Goal: Entertainment & Leisure: Browse casually

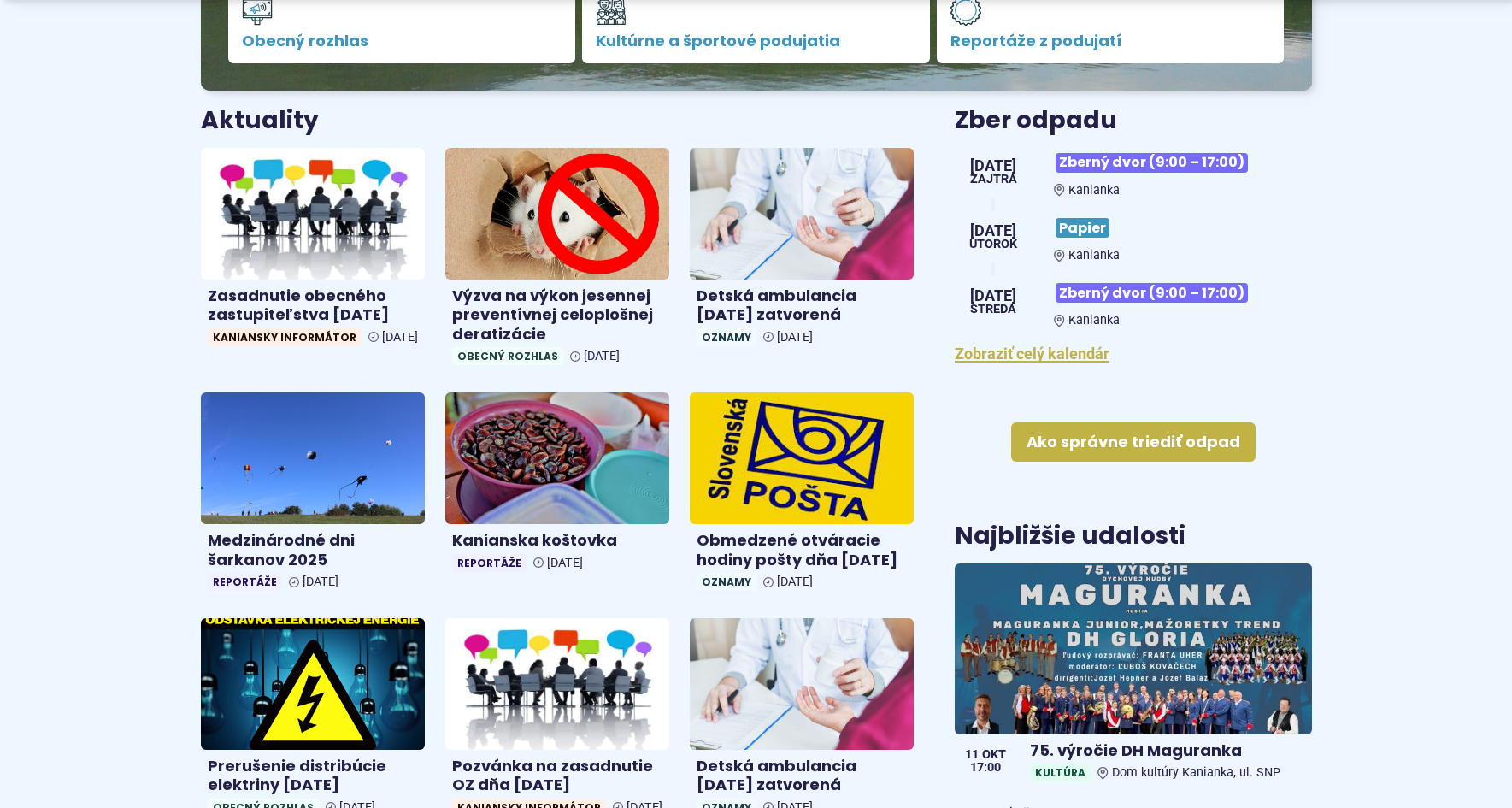
scroll to position [598, 0]
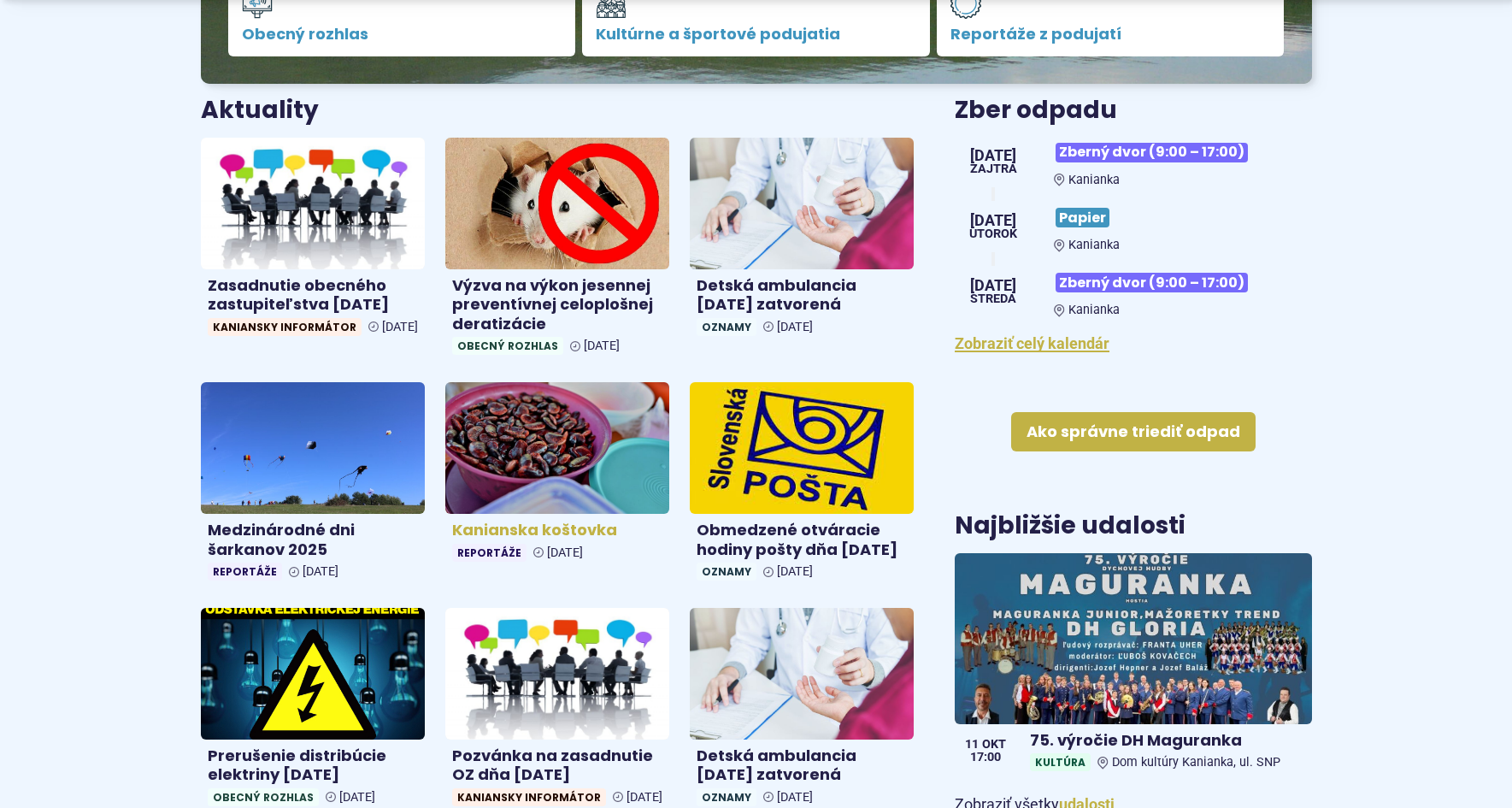
click at [505, 524] on h4 "Kanianska koštovka" at bounding box center [557, 531] width 211 height 20
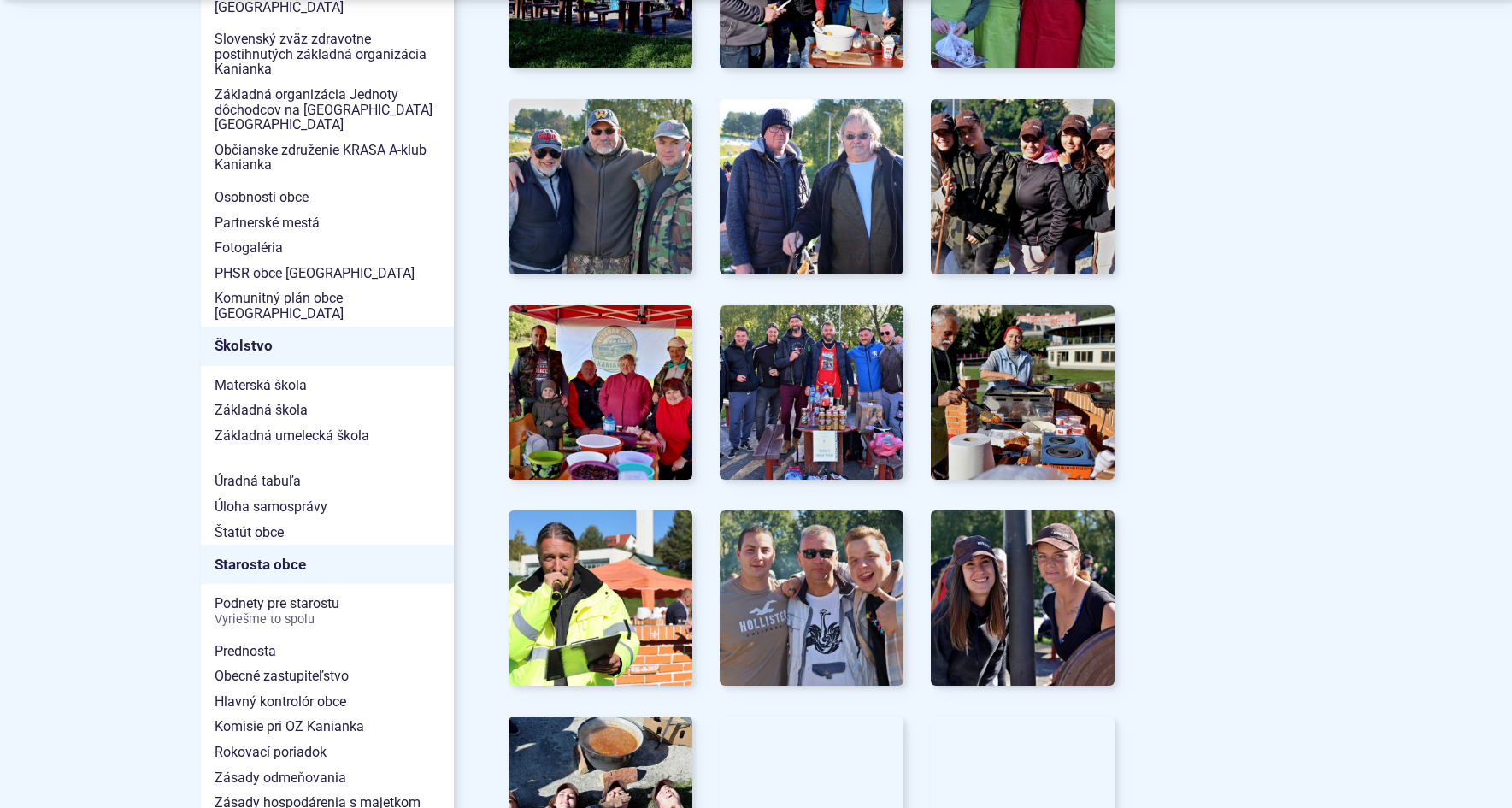
scroll to position [855, 0]
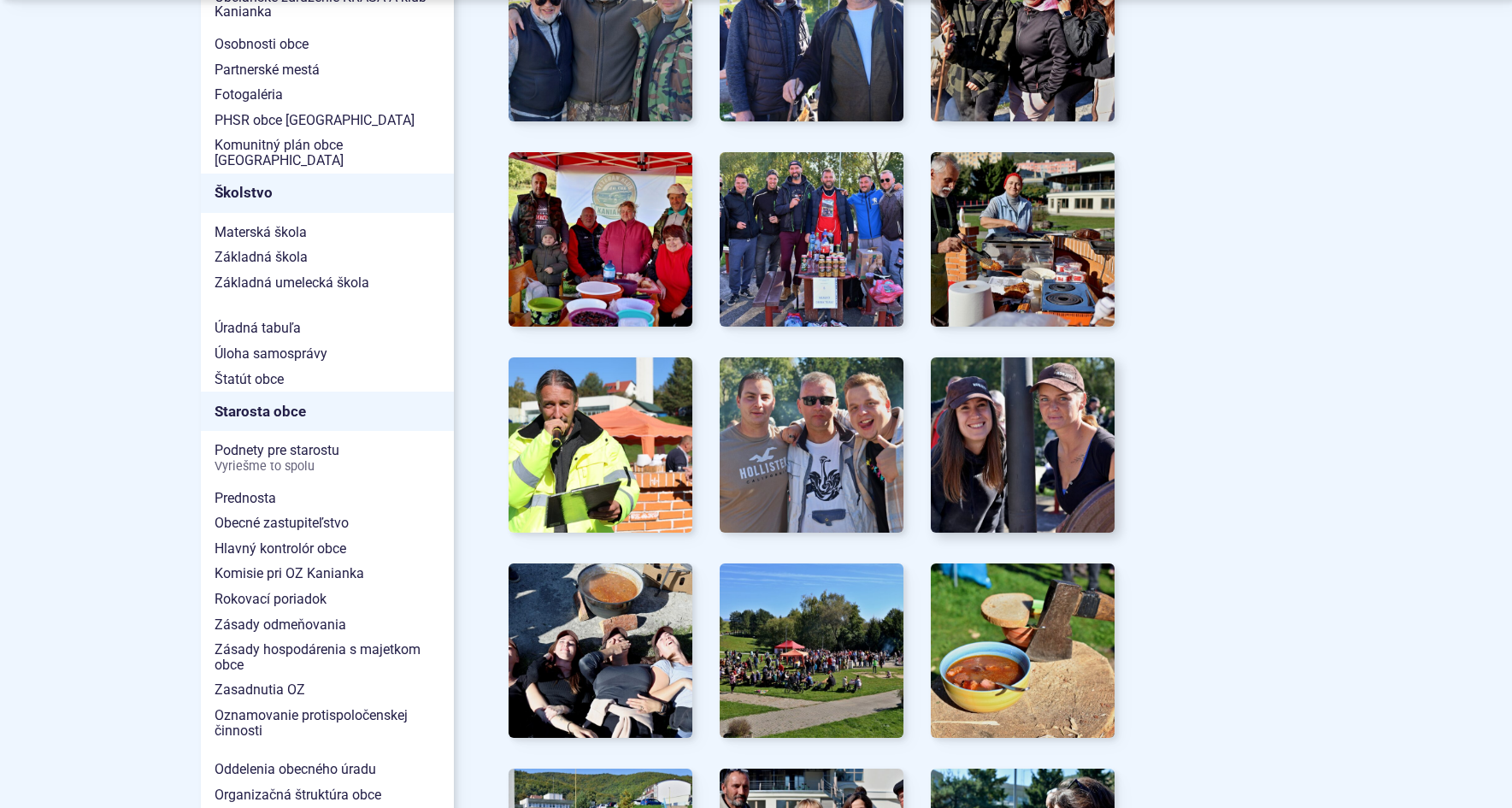
click at [1065, 420] on img at bounding box center [1023, 445] width 203 height 192
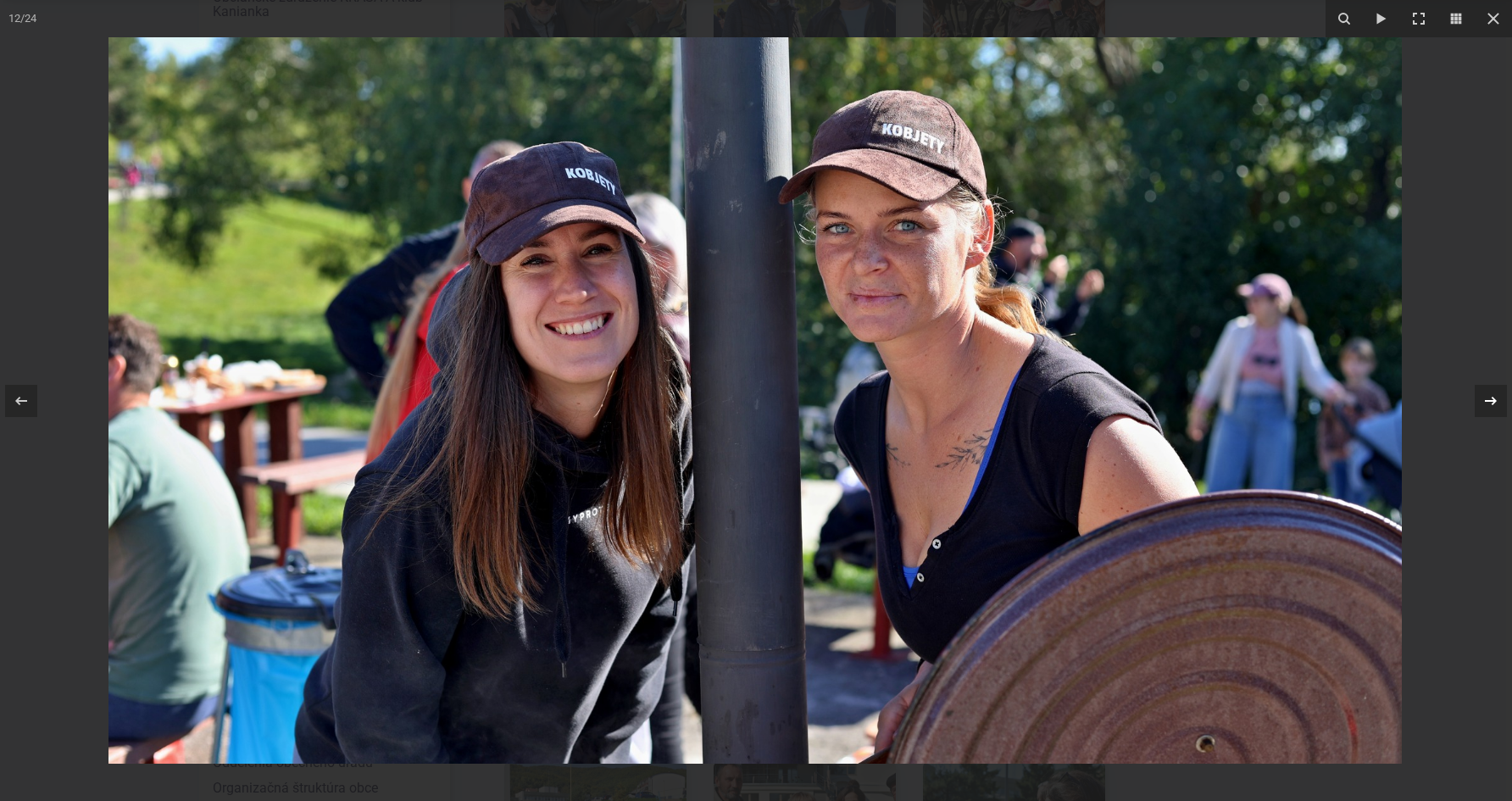
click at [1498, 397] on icon at bounding box center [1491, 400] width 20 height 20
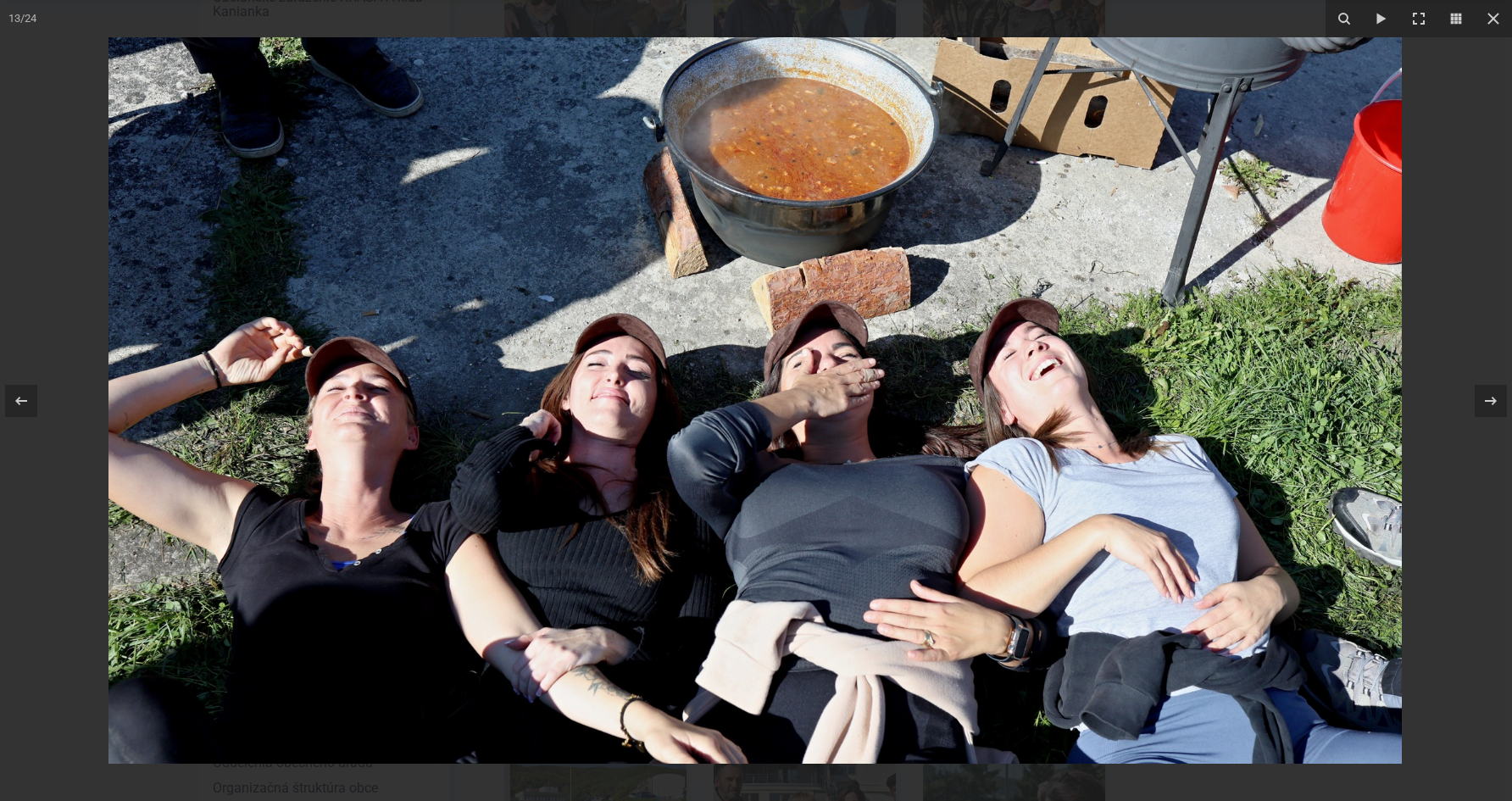
click at [1499, 397] on icon at bounding box center [1491, 400] width 20 height 20
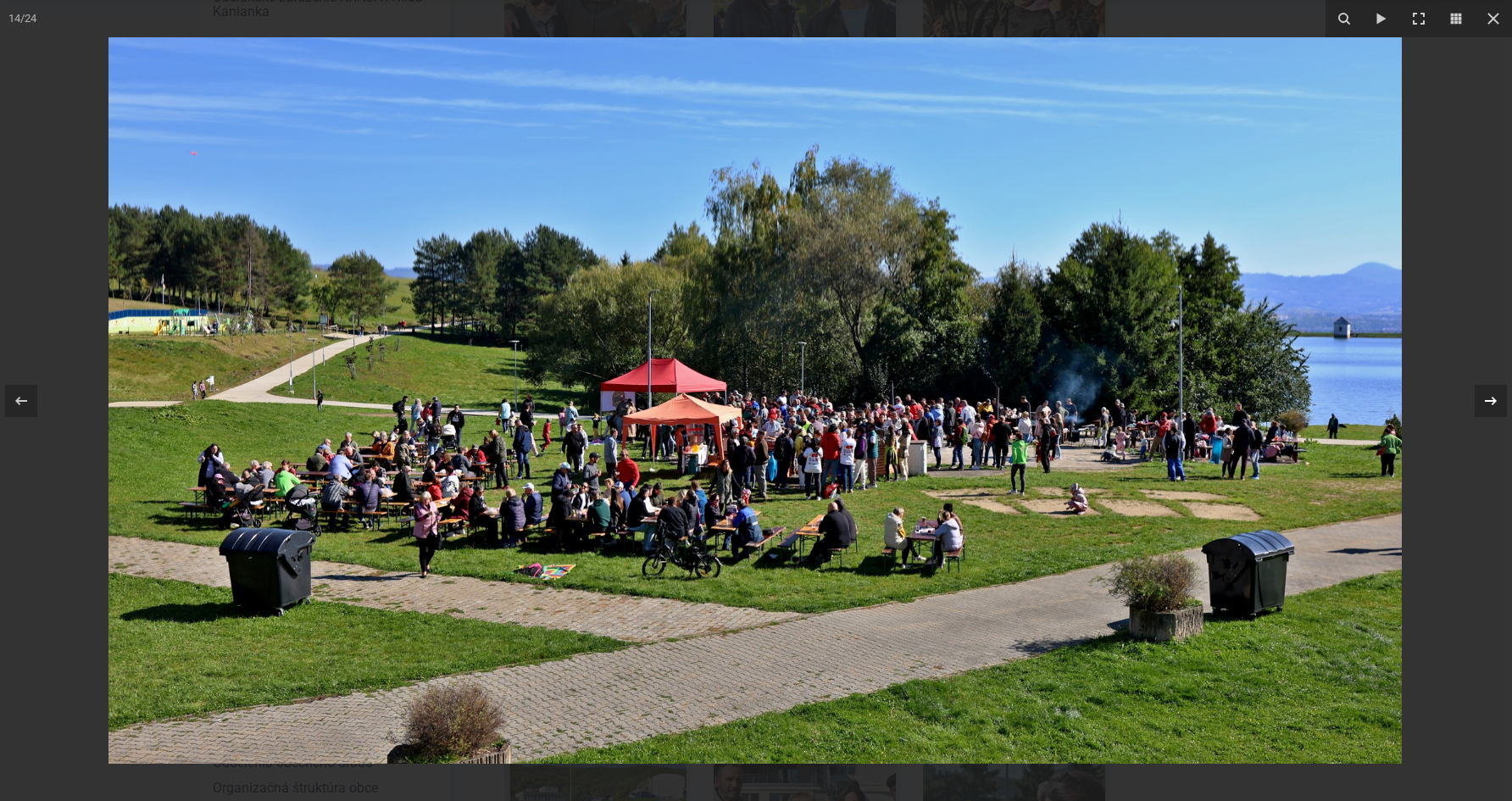
click at [1489, 393] on icon at bounding box center [1491, 400] width 20 height 20
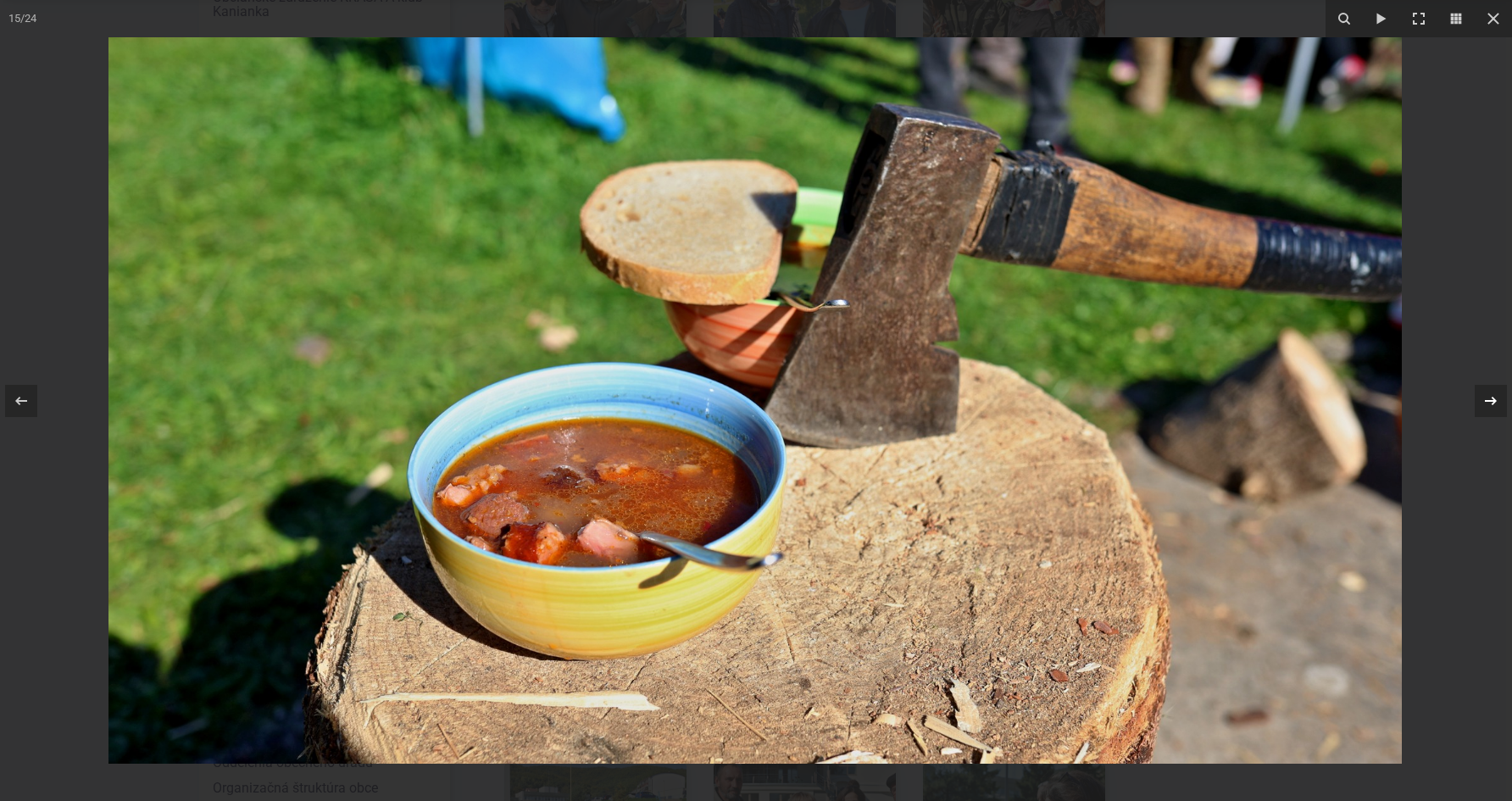
click at [1490, 393] on icon at bounding box center [1491, 400] width 20 height 20
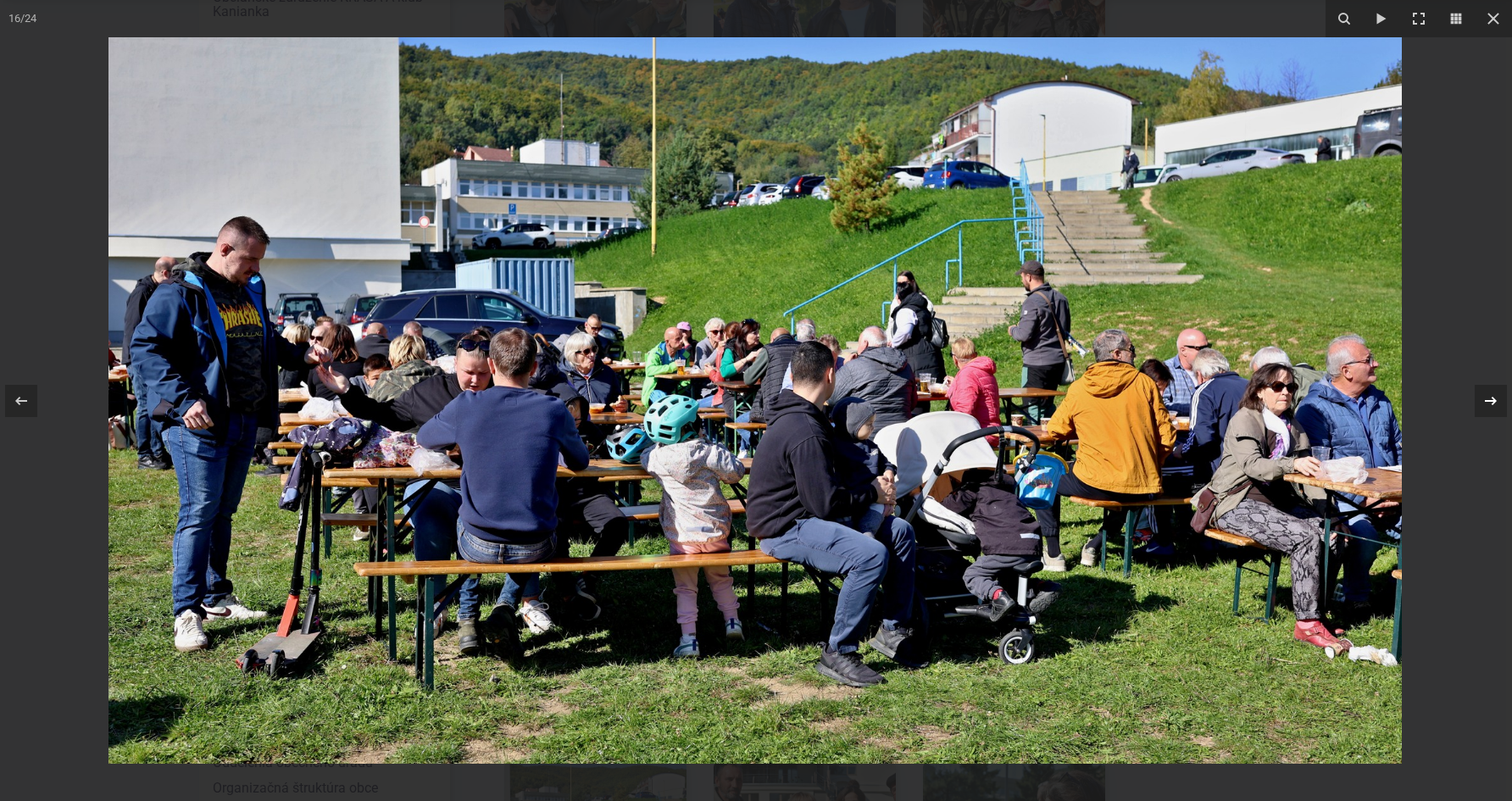
click at [1490, 393] on icon at bounding box center [1491, 400] width 20 height 20
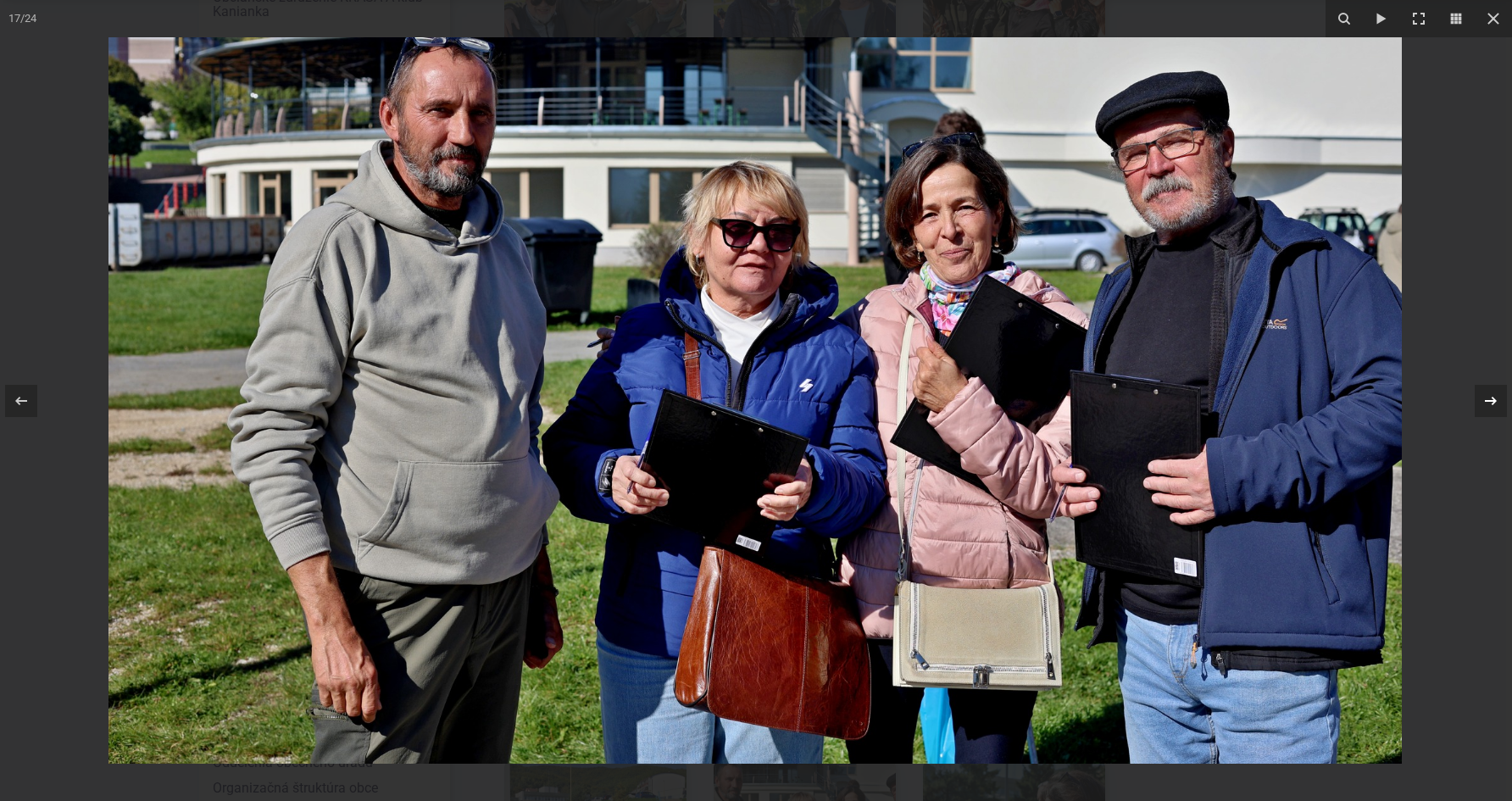
click at [1490, 393] on div "17 / 24" at bounding box center [756, 400] width 1512 height 801
click at [1488, 399] on icon at bounding box center [1491, 400] width 20 height 20
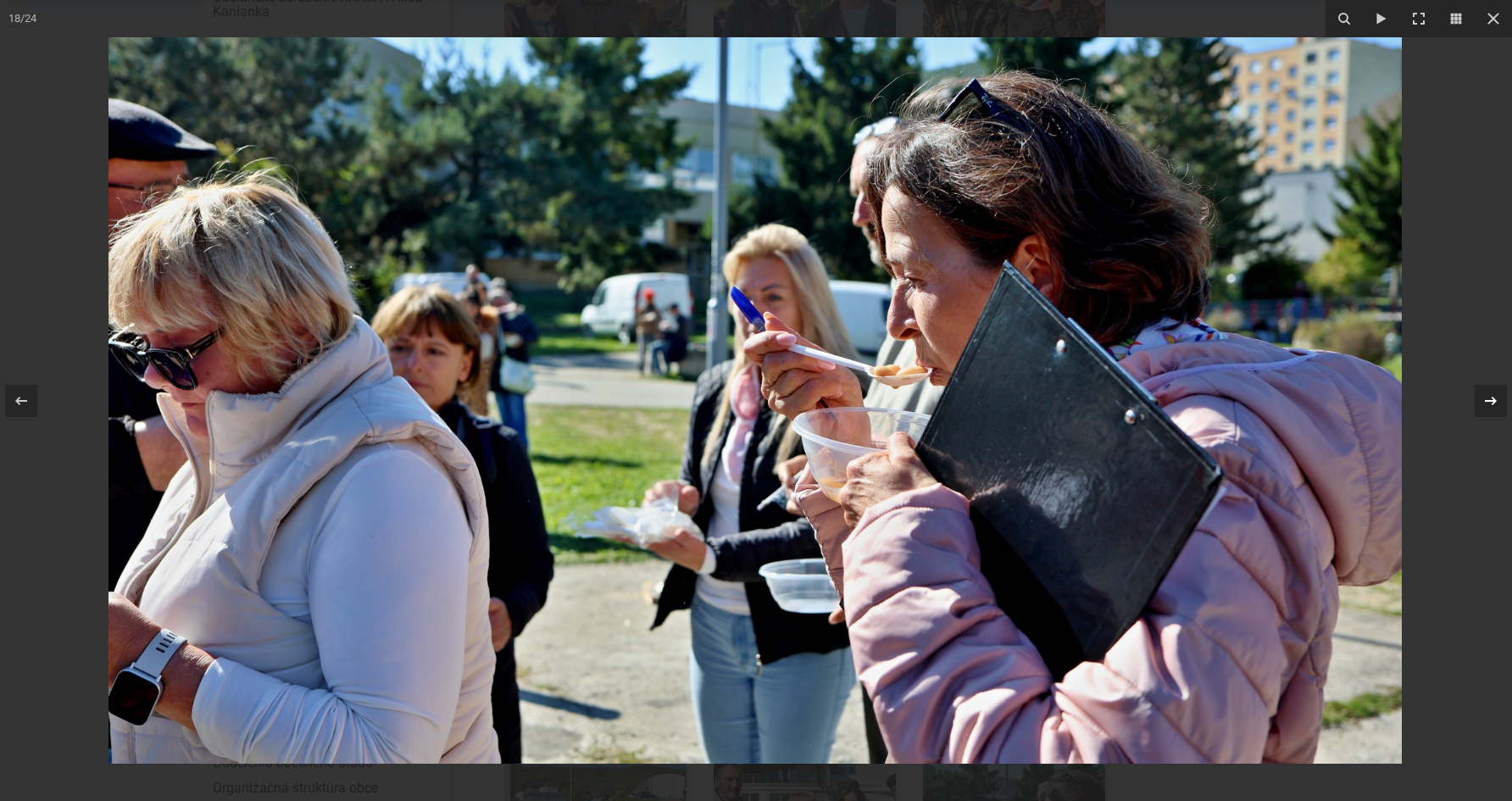
click at [1488, 404] on icon at bounding box center [1491, 400] width 20 height 20
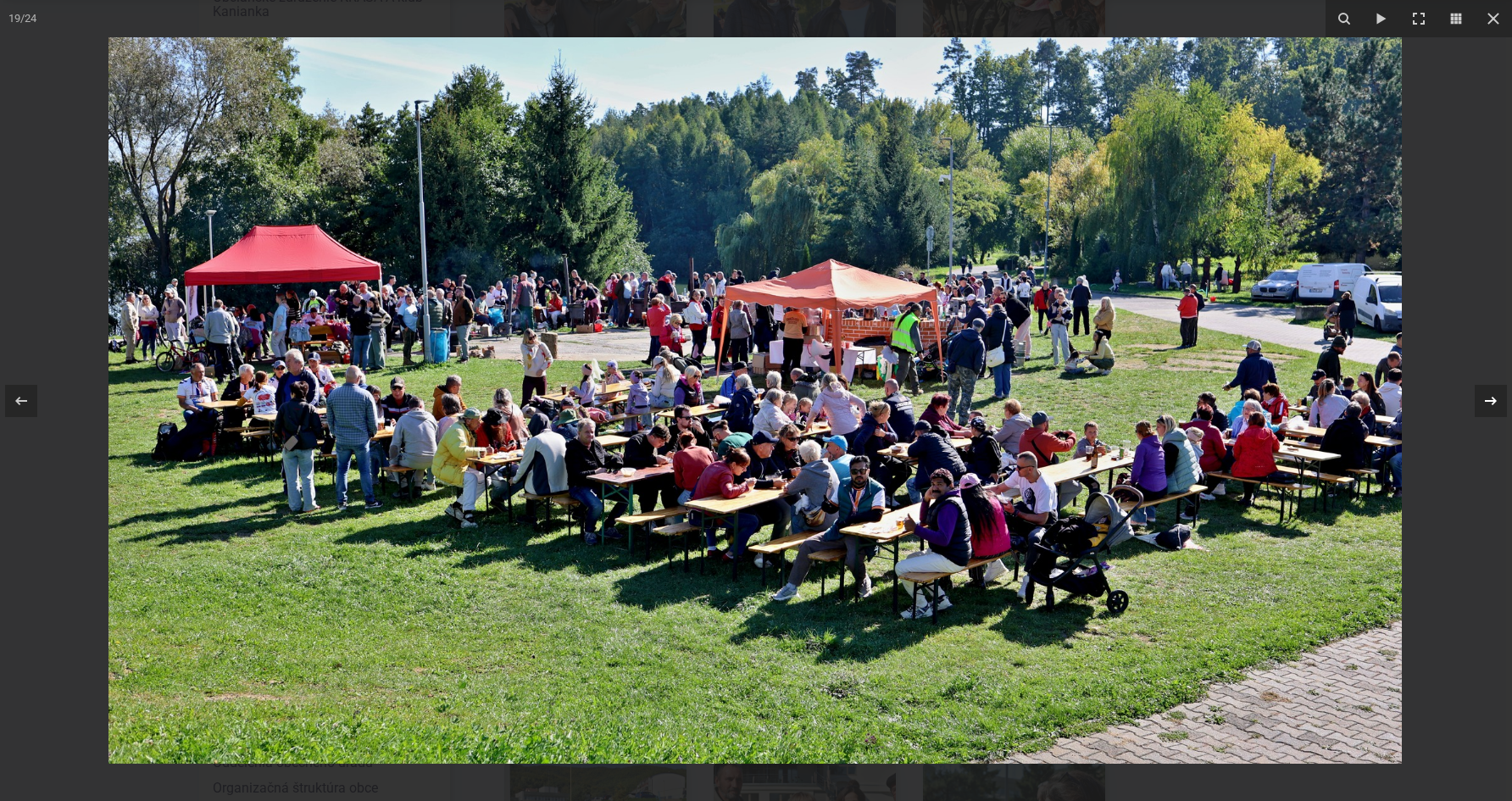
click at [1488, 404] on icon at bounding box center [1491, 400] width 20 height 20
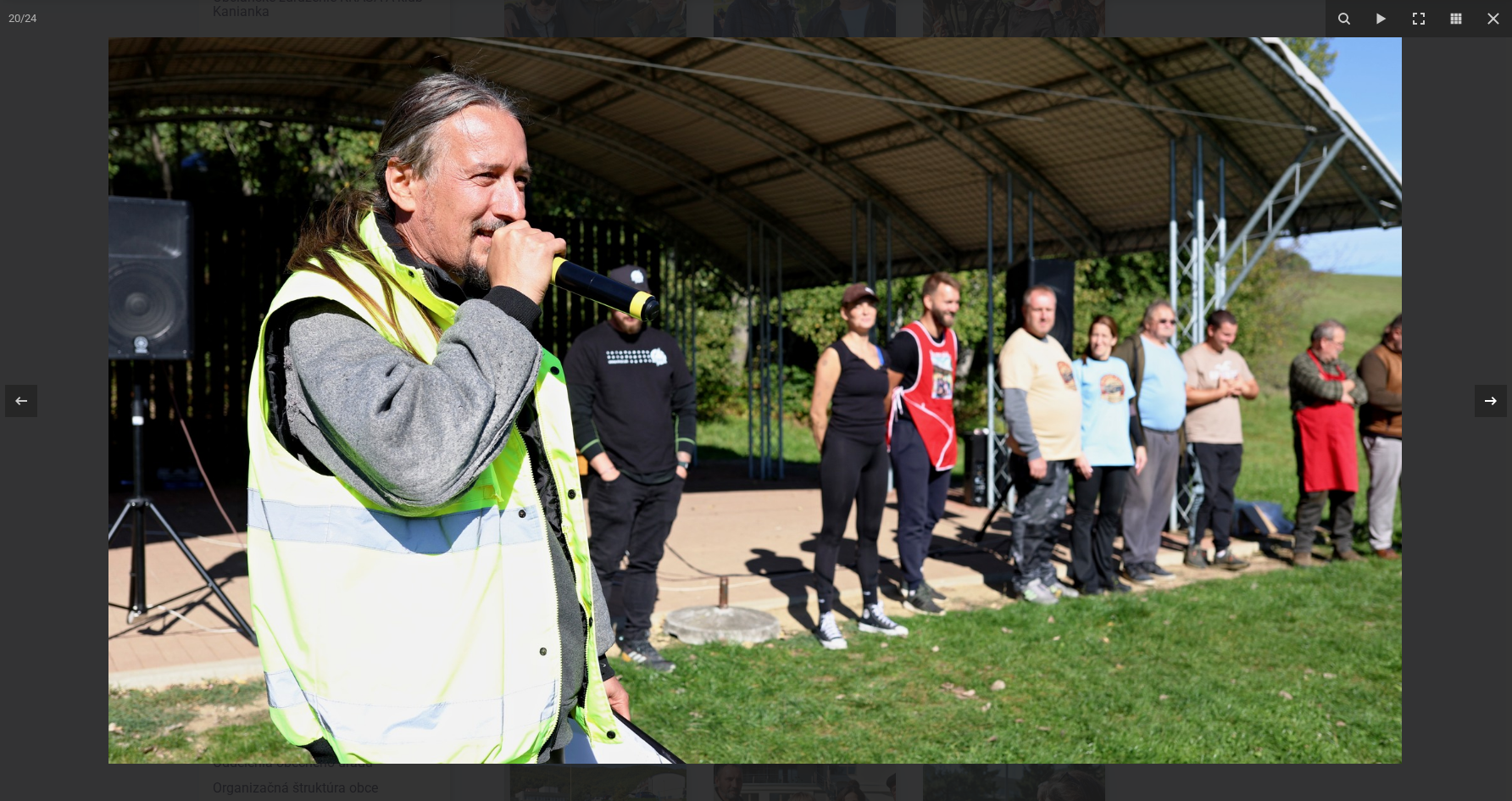
click at [1486, 407] on icon at bounding box center [1491, 400] width 20 height 20
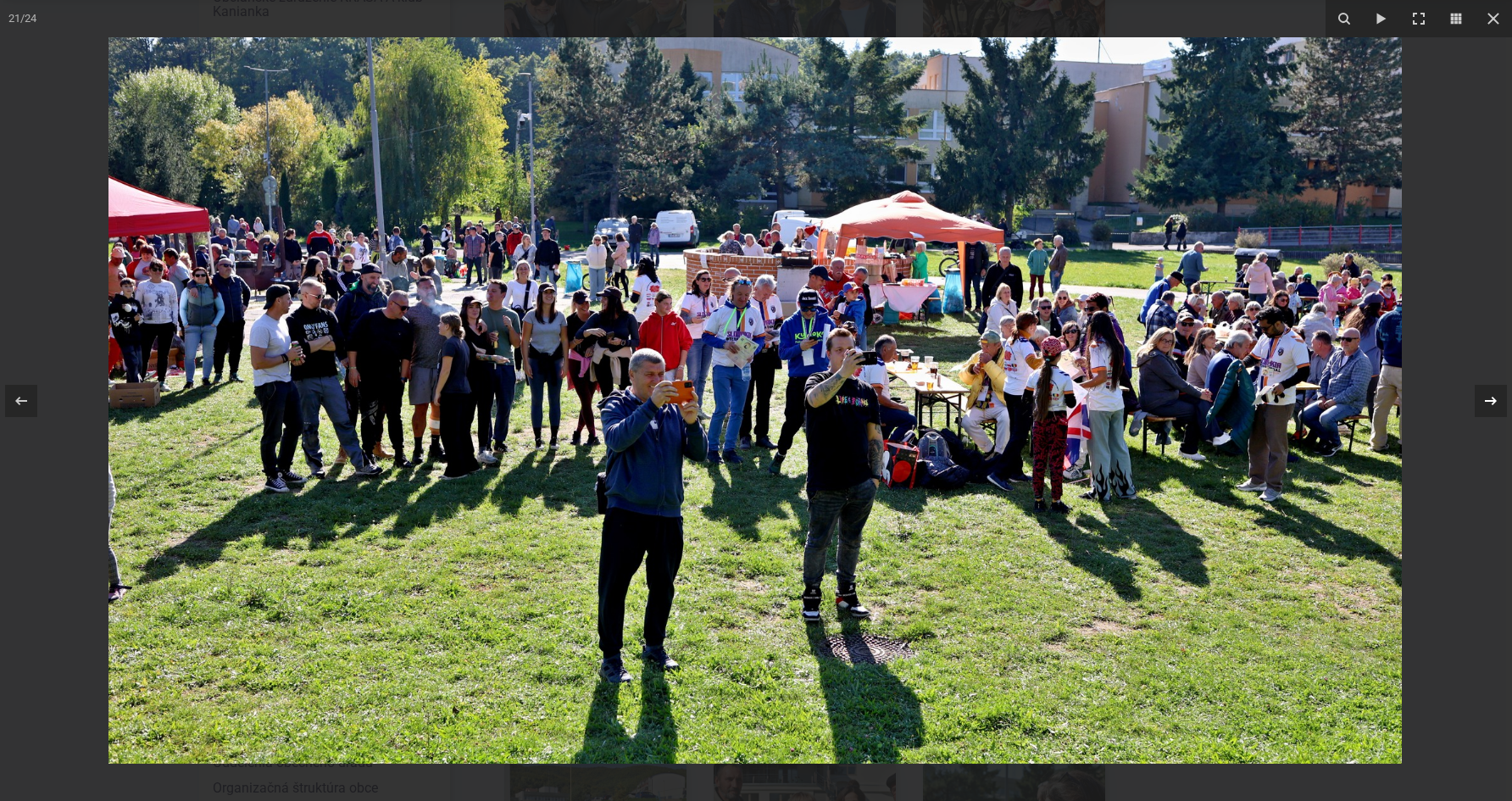
click at [1486, 407] on icon at bounding box center [1491, 400] width 20 height 20
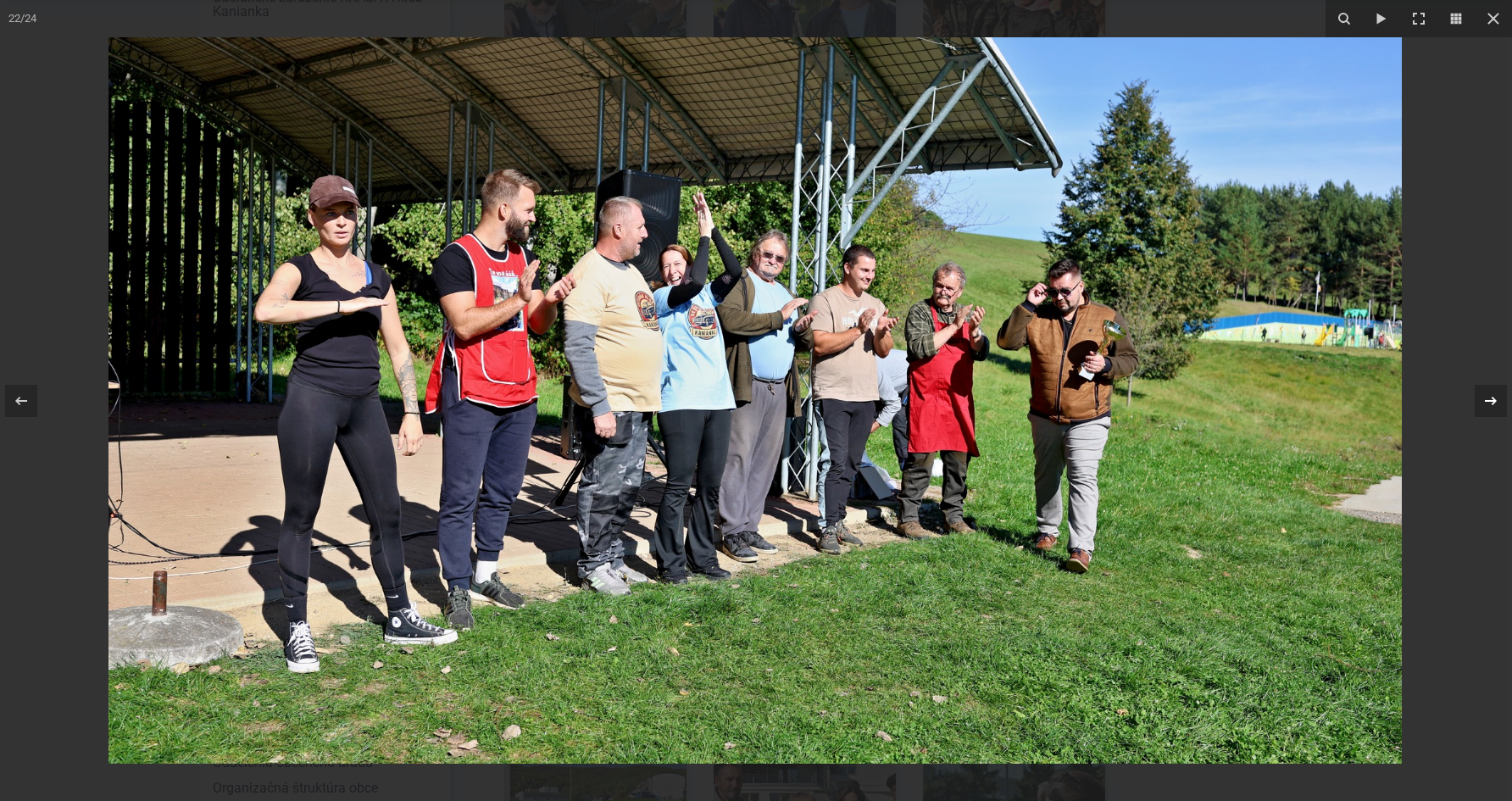
click at [1486, 407] on icon at bounding box center [1491, 400] width 20 height 20
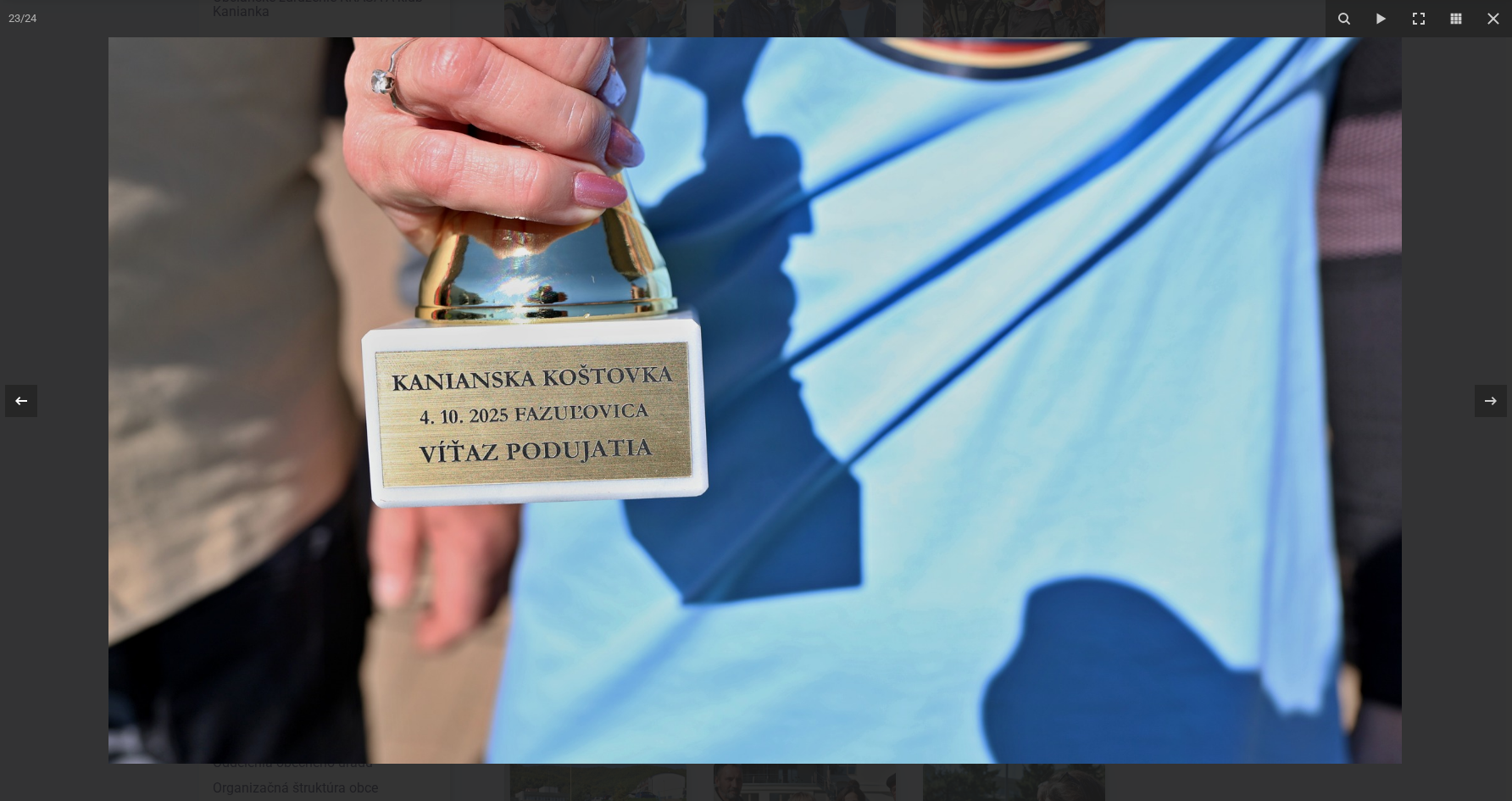
click at [27, 397] on icon at bounding box center [21, 400] width 20 height 20
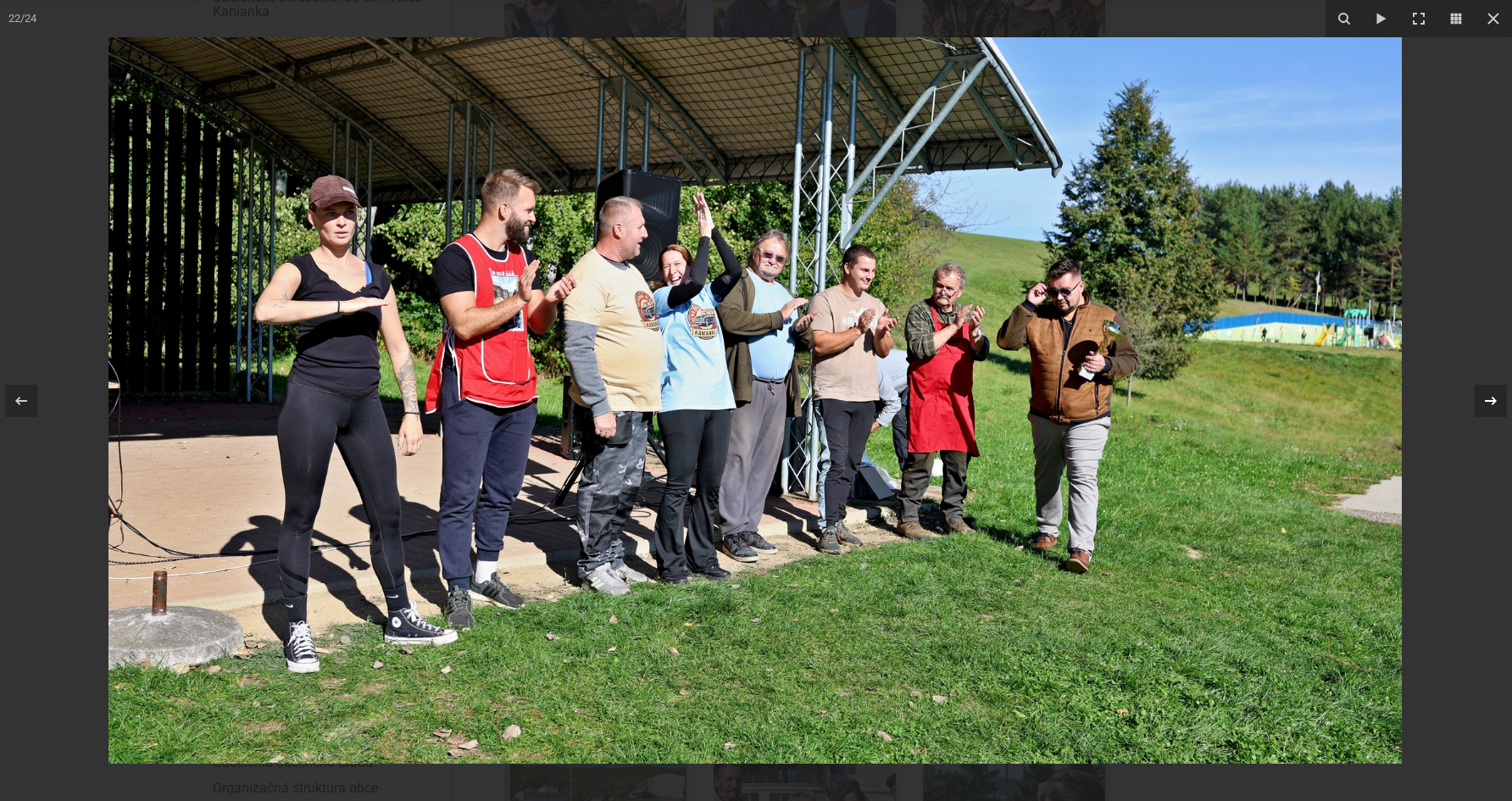
click at [1493, 391] on icon at bounding box center [1491, 400] width 20 height 20
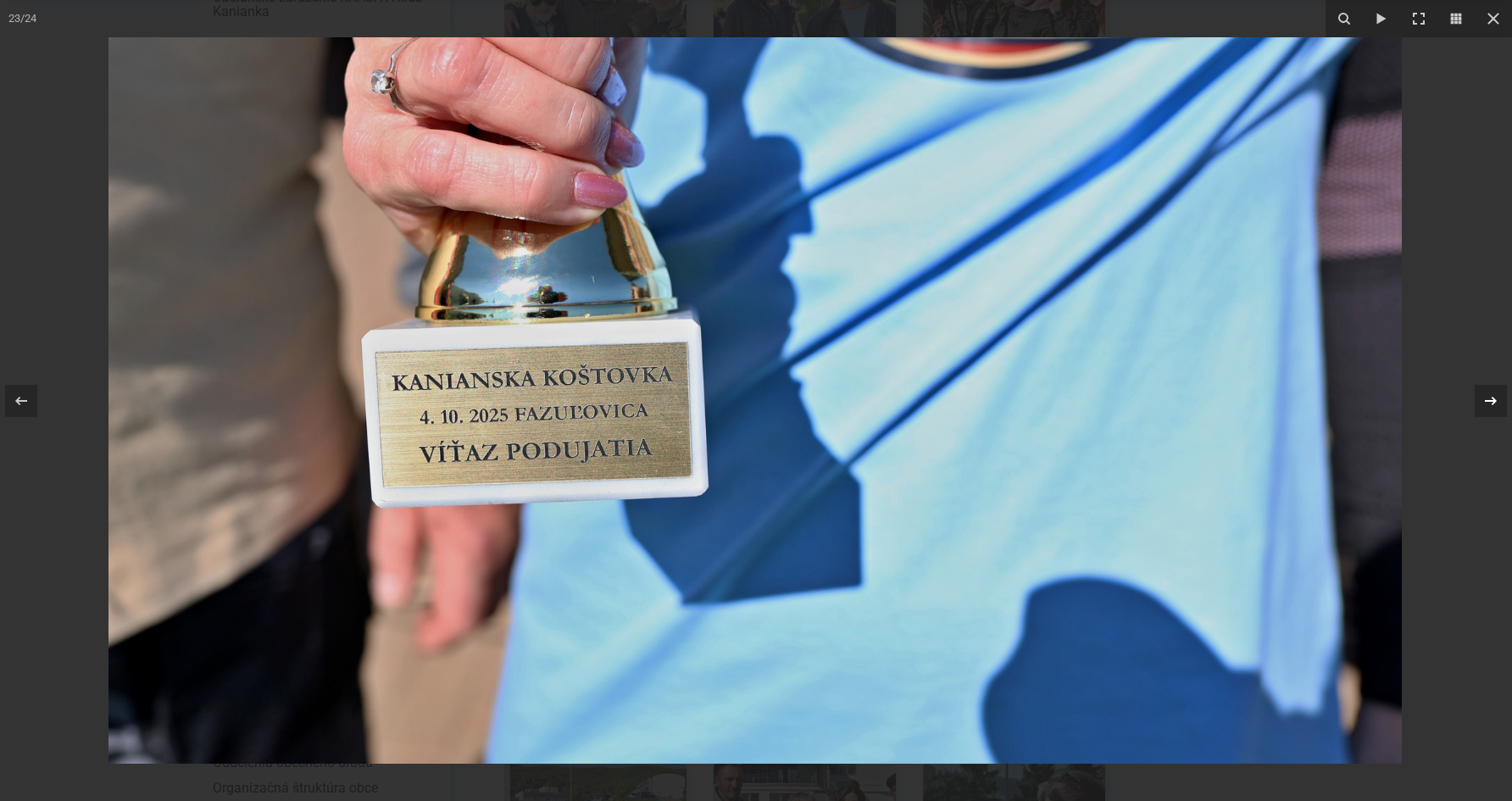
click at [1493, 391] on icon at bounding box center [1491, 400] width 20 height 20
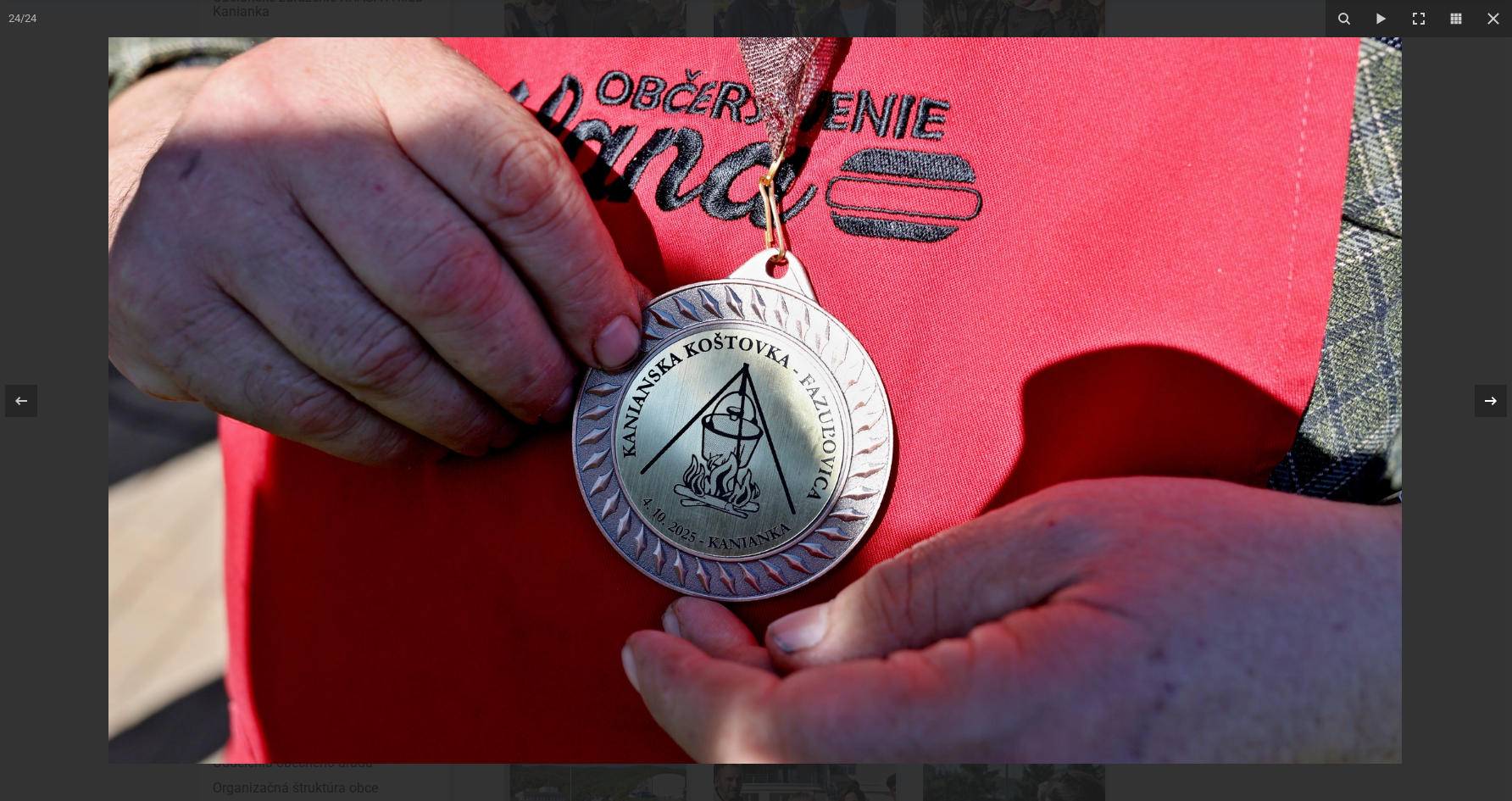
click at [1493, 391] on icon at bounding box center [1491, 400] width 20 height 20
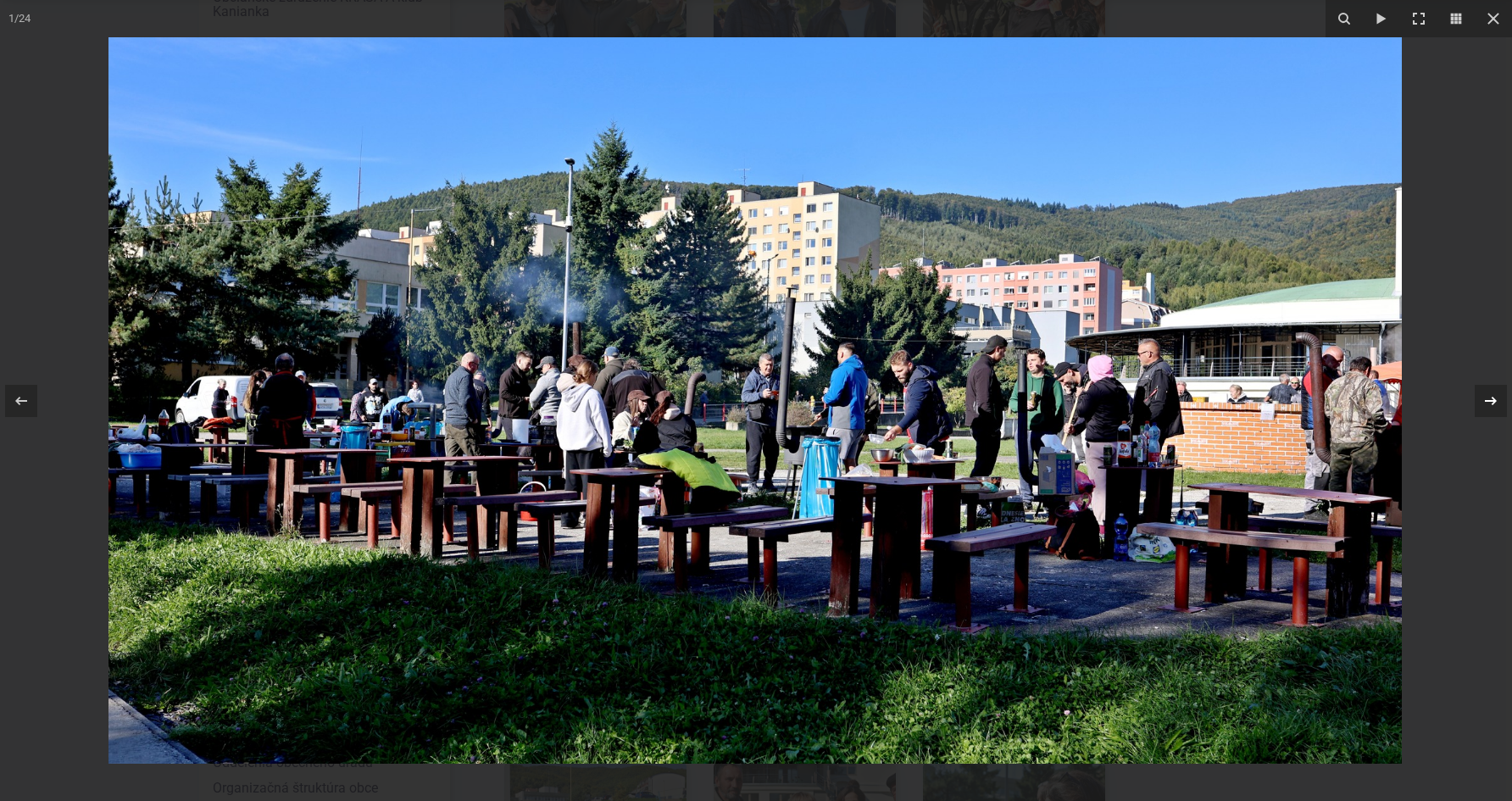
click at [1493, 391] on icon at bounding box center [1491, 400] width 20 height 20
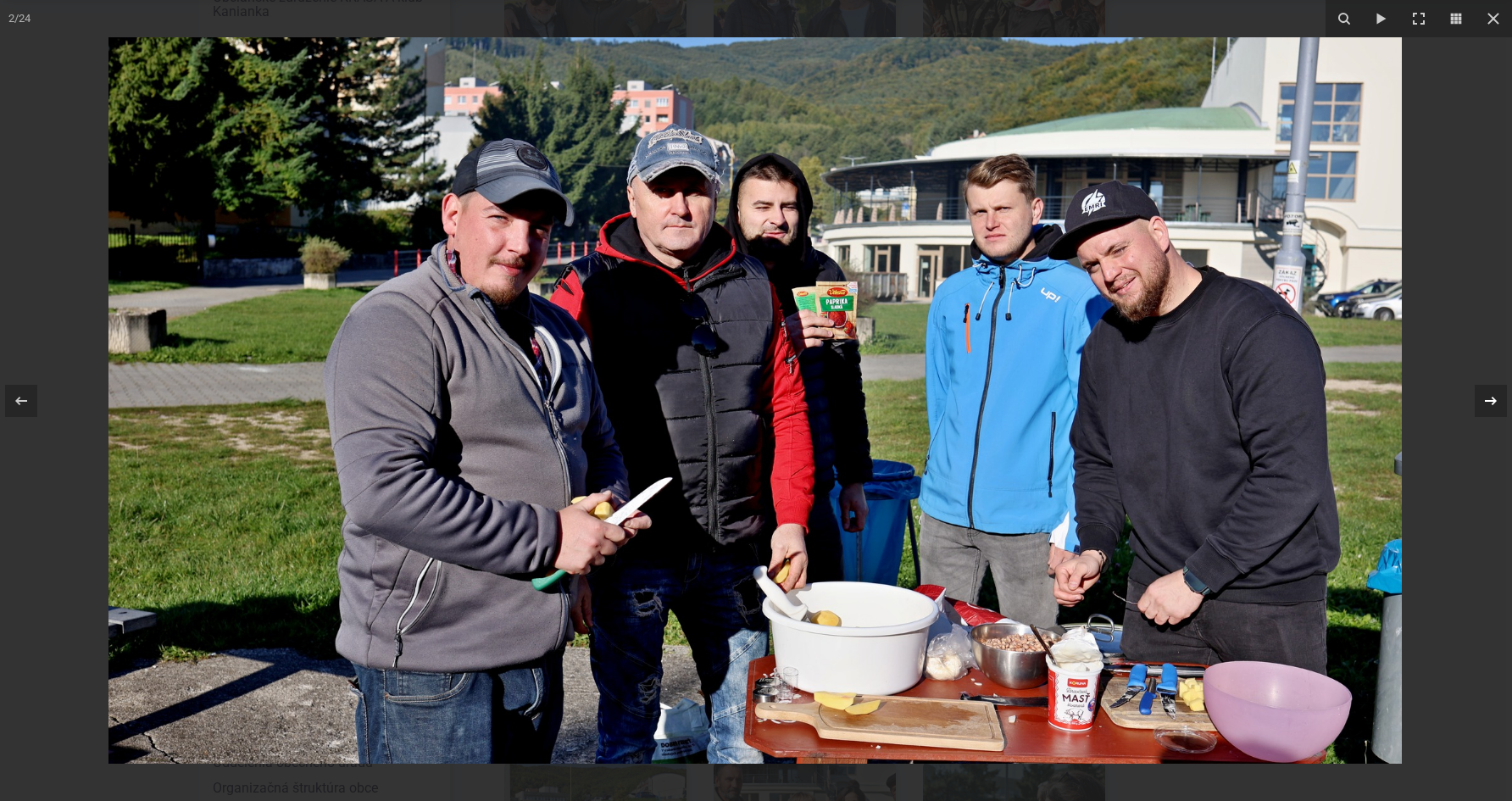
click at [1493, 391] on icon at bounding box center [1491, 400] width 20 height 20
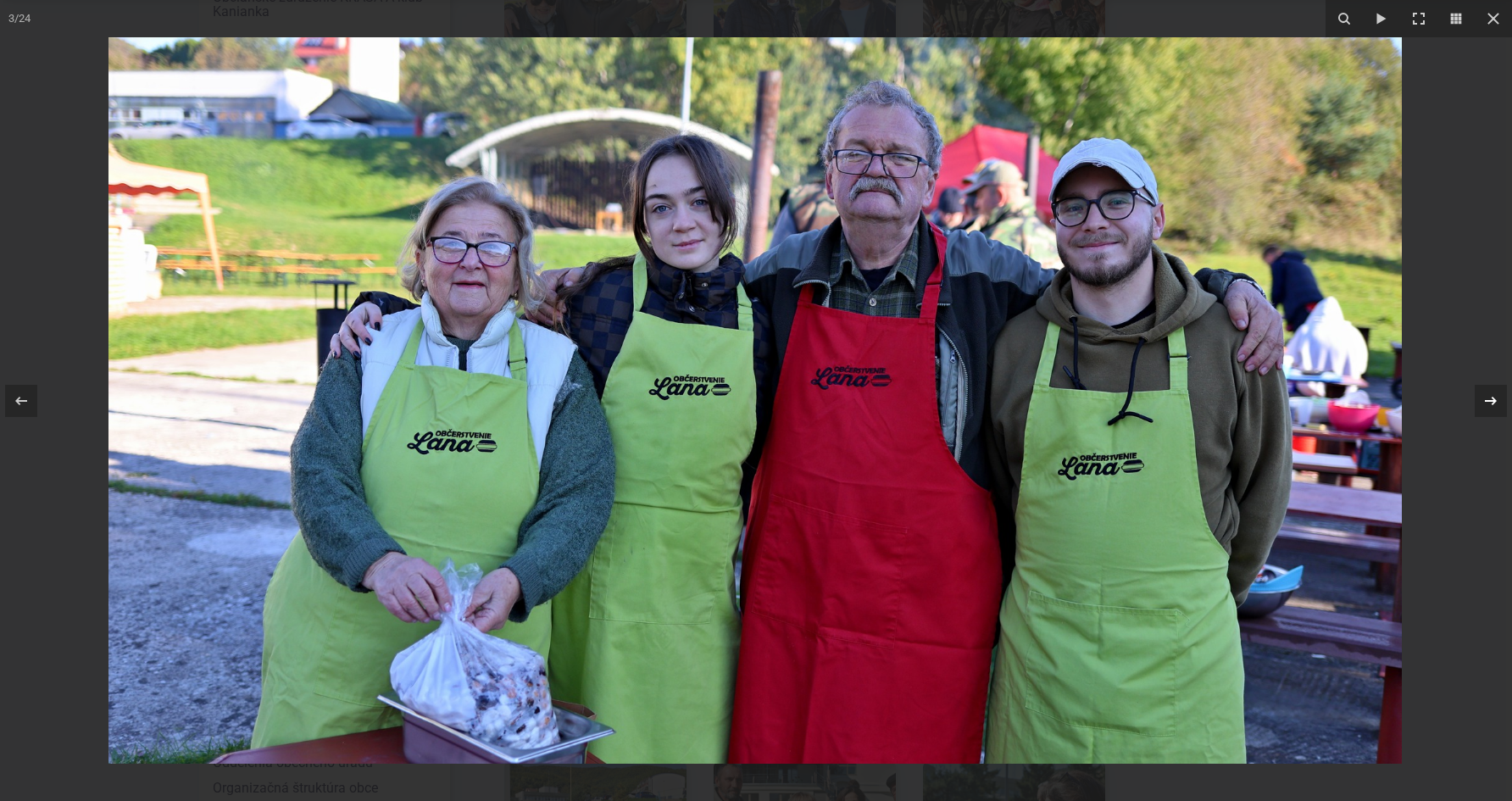
click at [1493, 391] on div "3 / 24" at bounding box center [756, 400] width 1512 height 801
click at [1485, 406] on icon at bounding box center [1491, 400] width 20 height 20
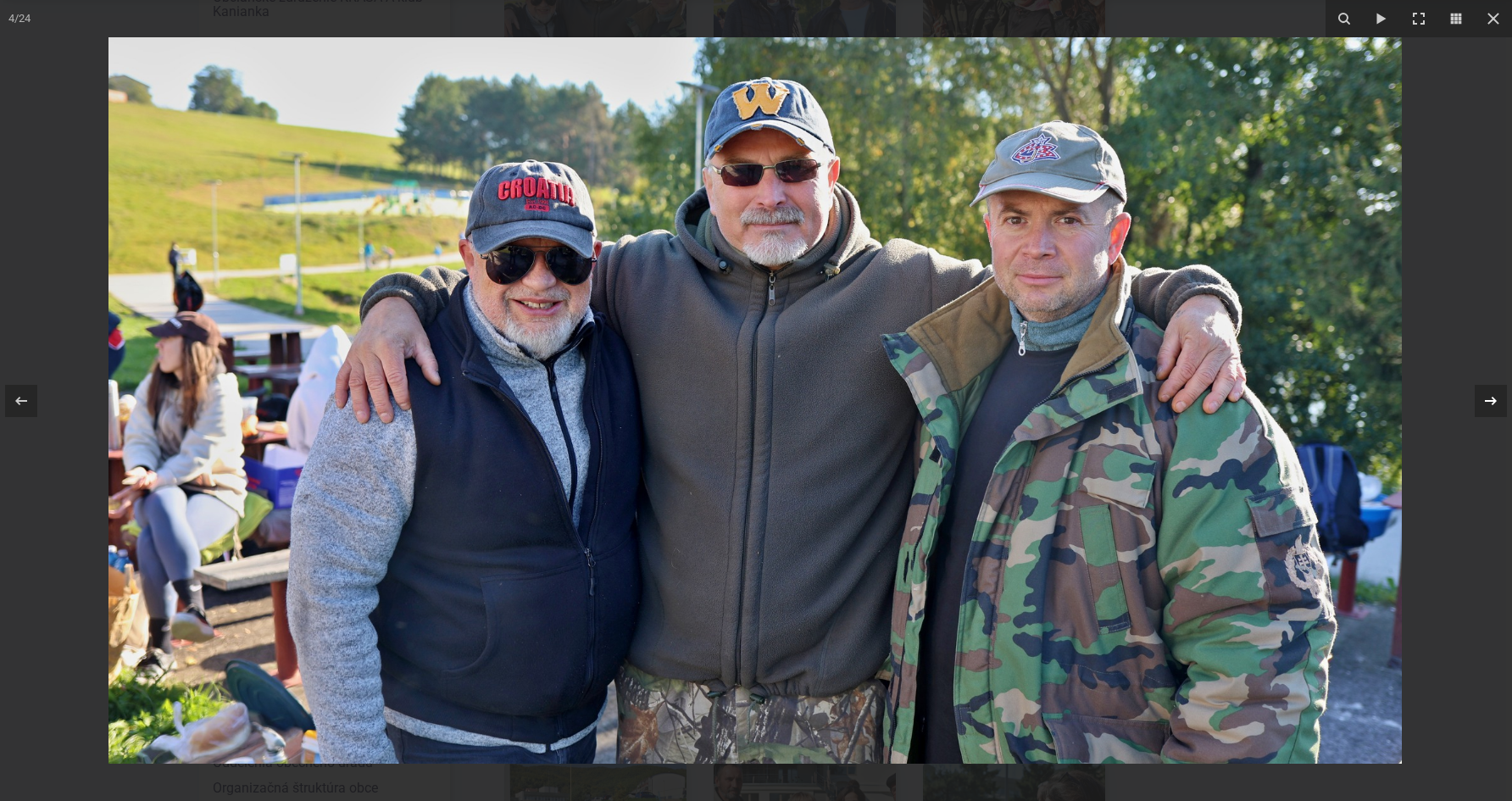
click at [1485, 406] on icon at bounding box center [1491, 400] width 20 height 20
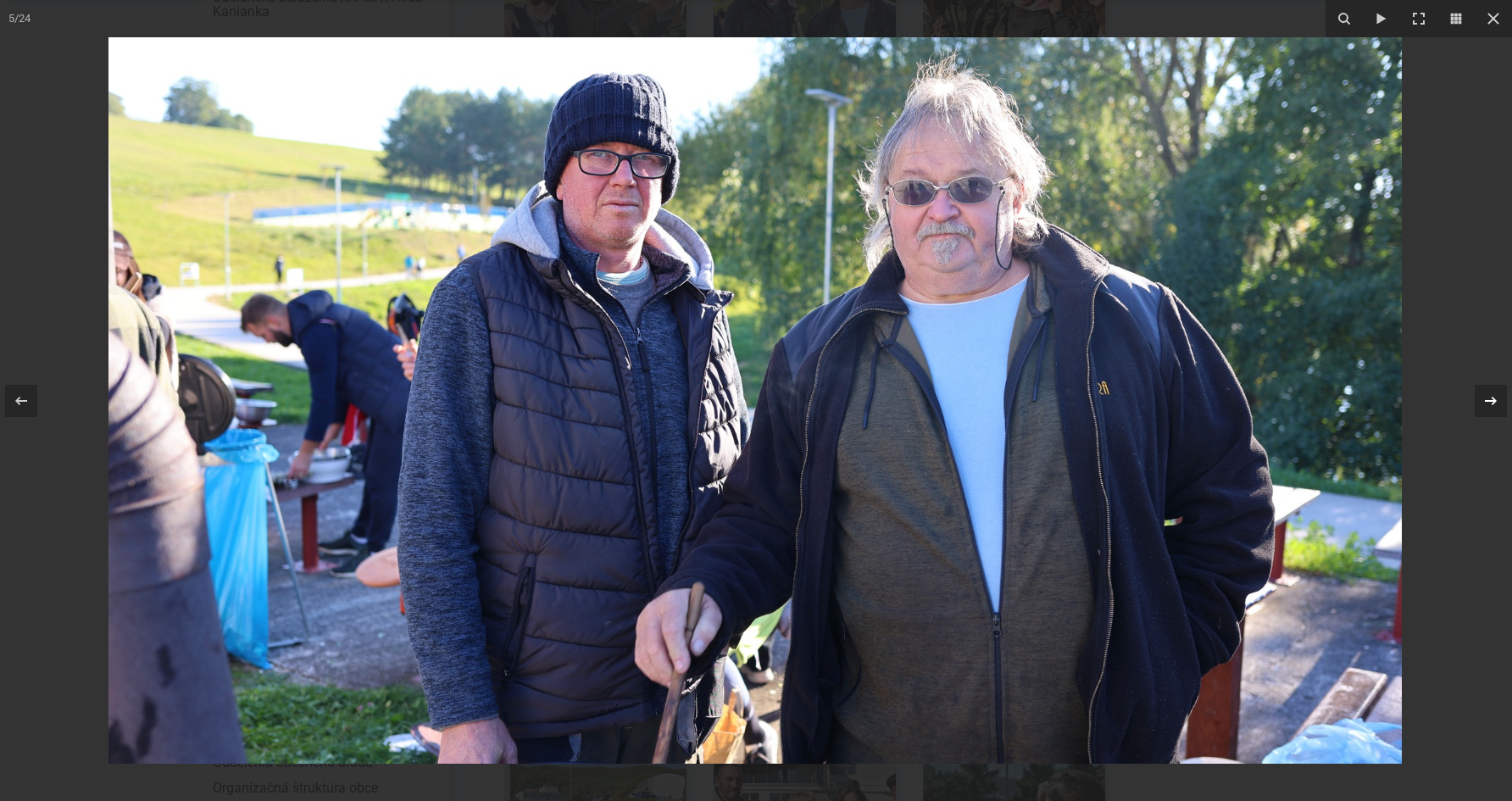
click at [1485, 406] on icon at bounding box center [1491, 400] width 20 height 20
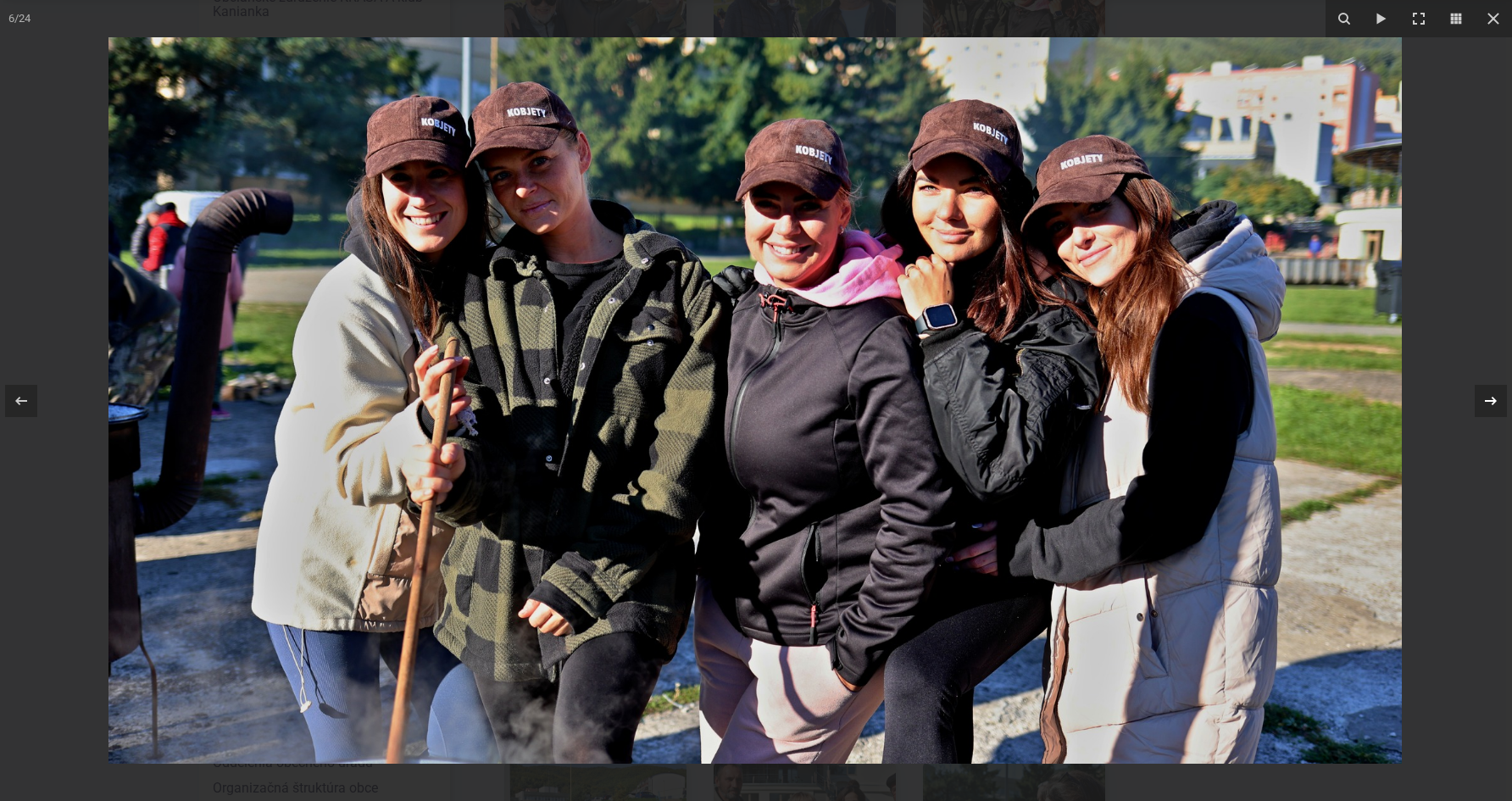
click at [1485, 406] on div "6 / 24" at bounding box center [756, 400] width 1512 height 801
click at [1492, 390] on icon at bounding box center [1491, 400] width 20 height 20
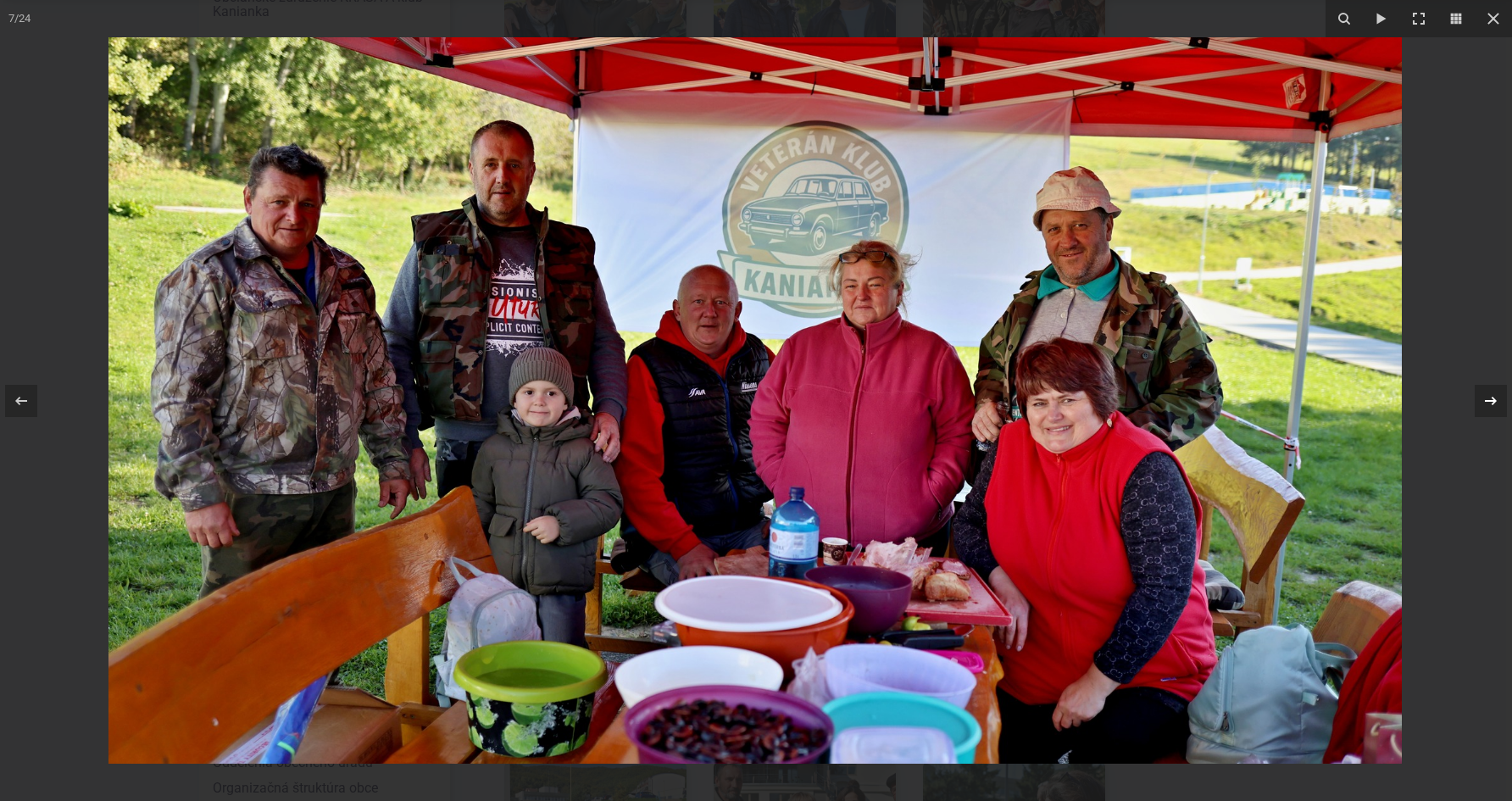
click at [1493, 388] on div at bounding box center [1491, 401] width 33 height 33
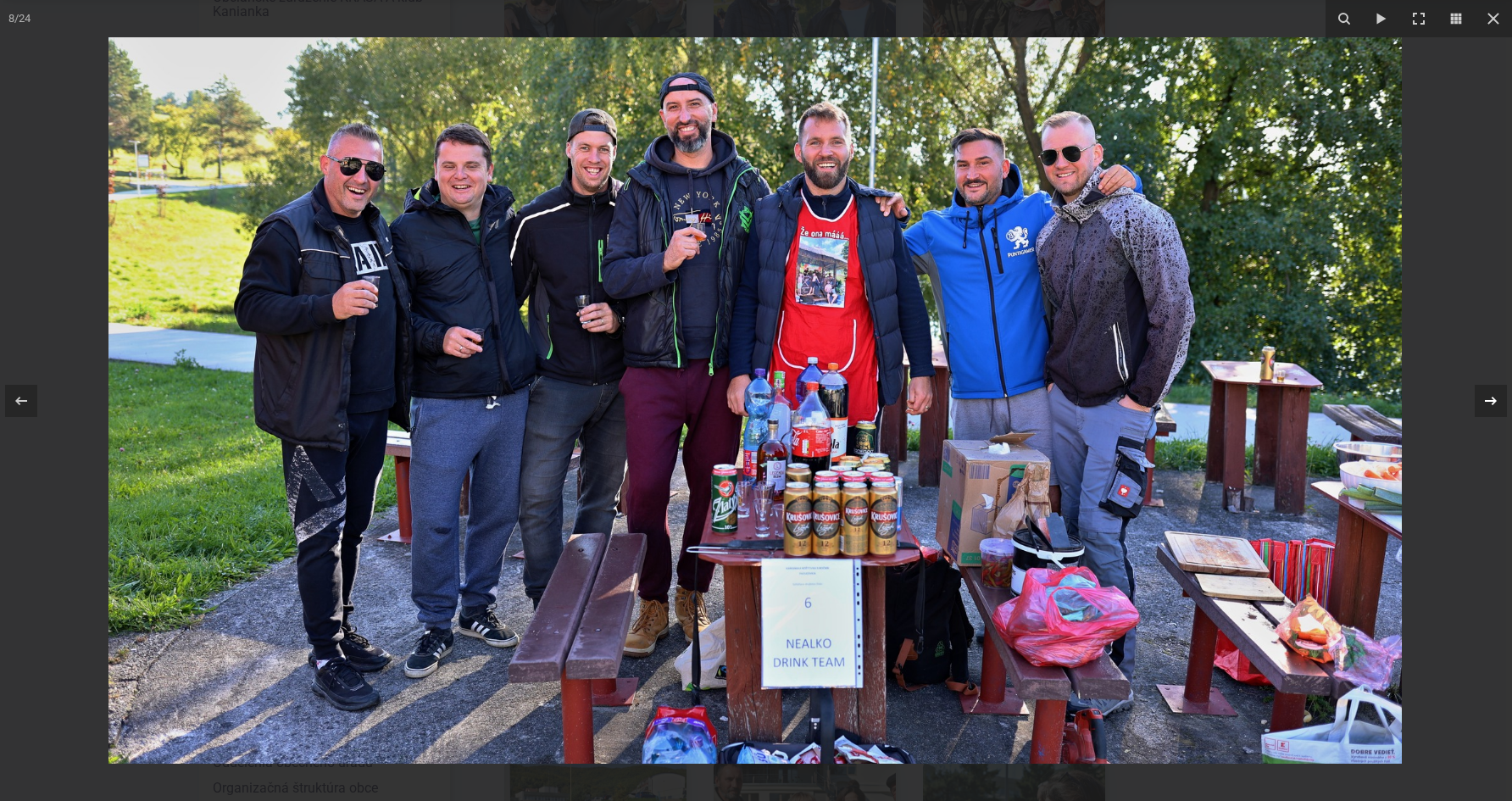
click at [1492, 391] on icon at bounding box center [1491, 400] width 20 height 20
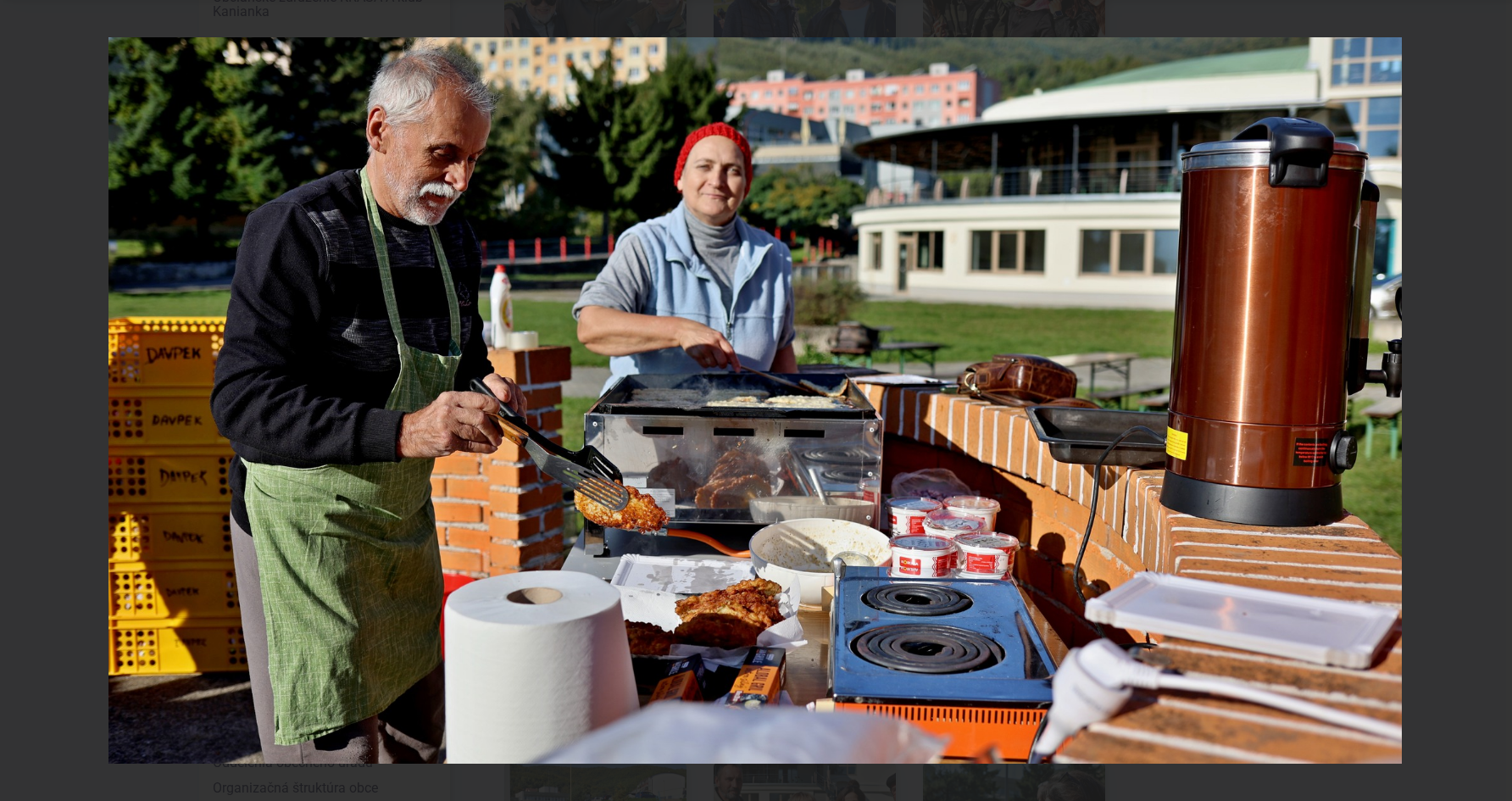
click at [1490, 390] on div "9 / 24" at bounding box center [756, 400] width 1512 height 801
click at [1486, 397] on icon at bounding box center [1491, 400] width 20 height 20
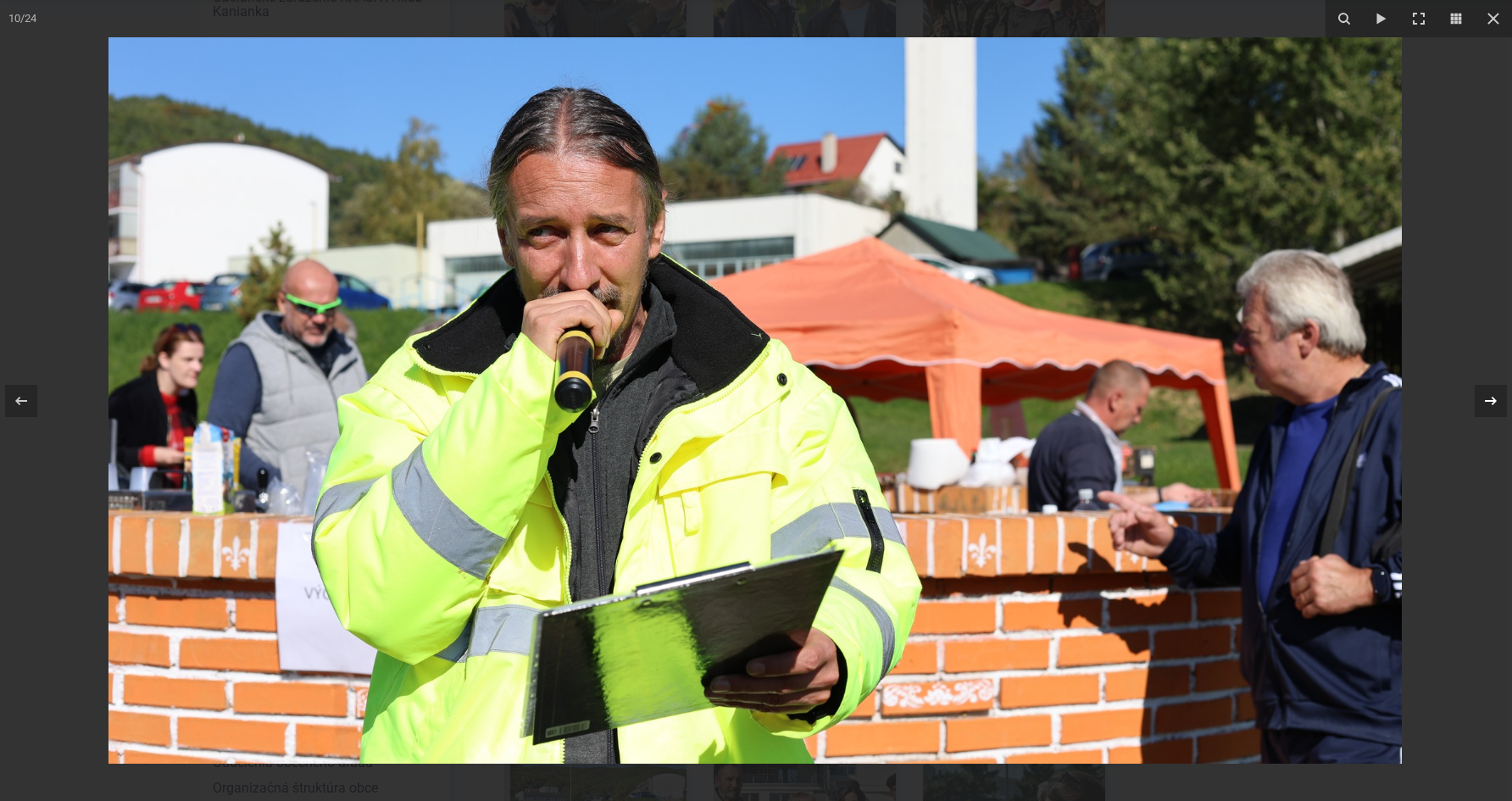
click at [1486, 397] on icon at bounding box center [1491, 400] width 20 height 20
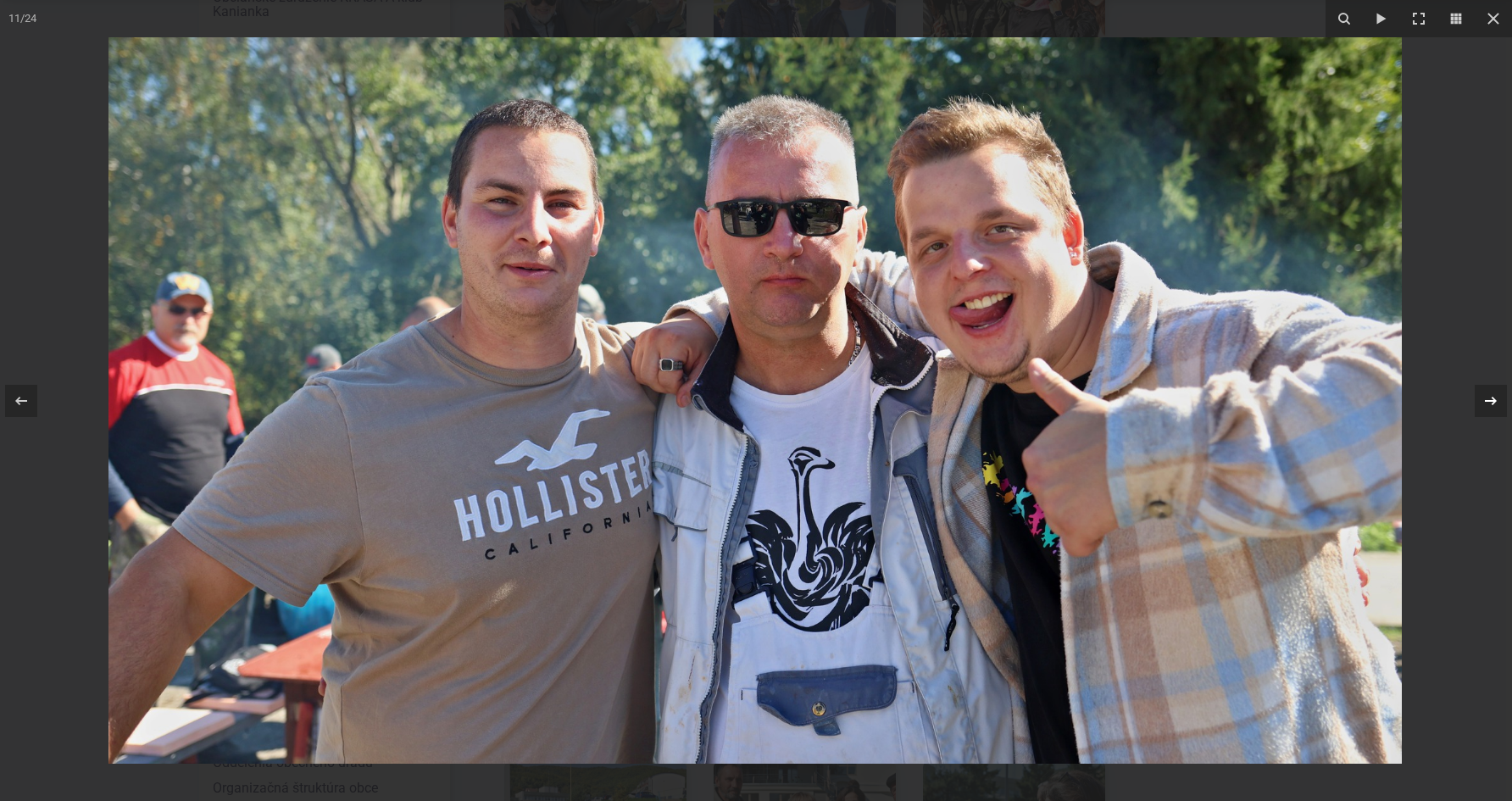
click at [1486, 397] on icon at bounding box center [1491, 400] width 20 height 20
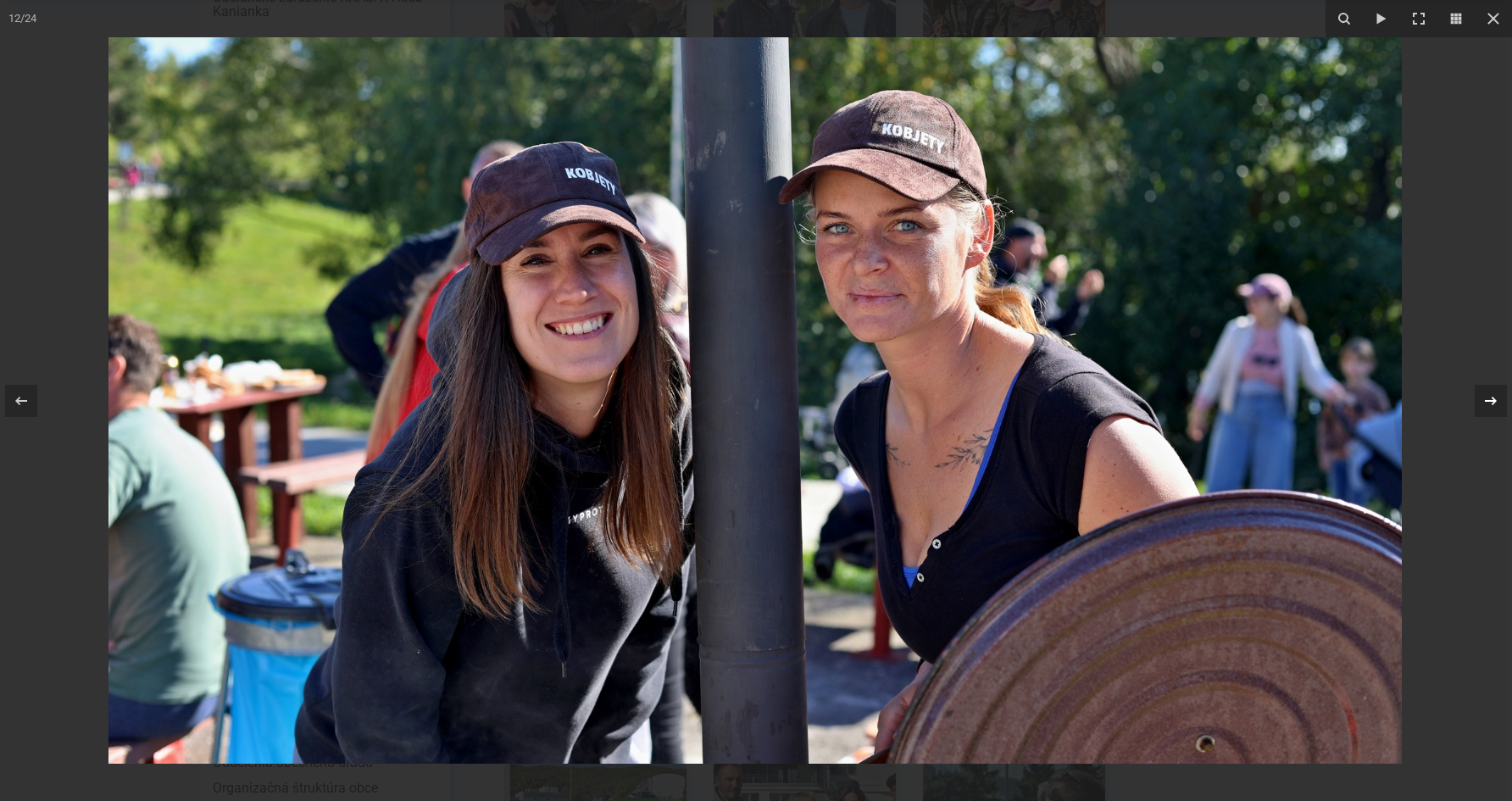
click at [1485, 401] on icon at bounding box center [1491, 400] width 20 height 20
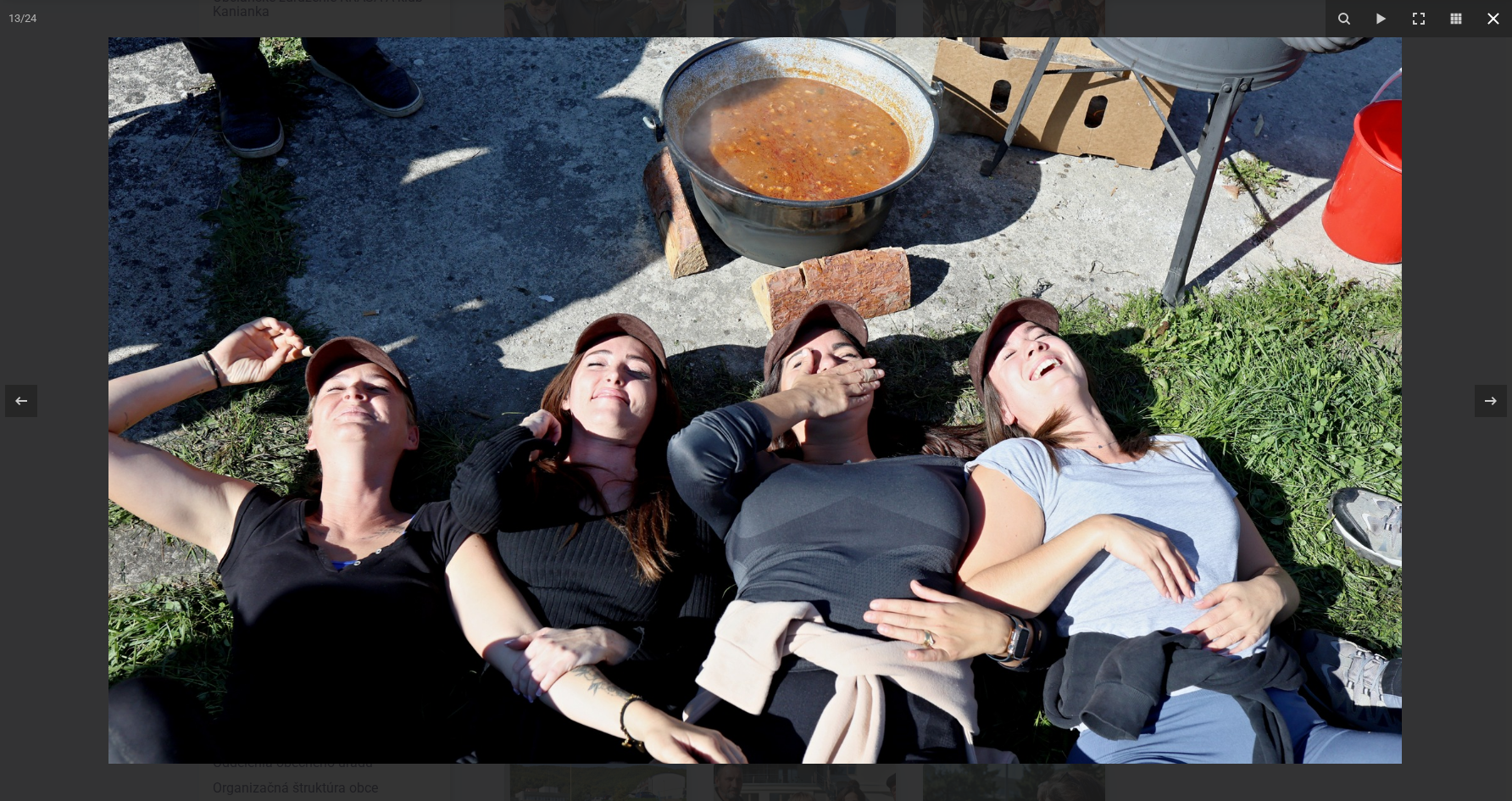
click at [1491, 23] on icon at bounding box center [1493, 19] width 20 height 20
